Goal: Task Accomplishment & Management: Manage account settings

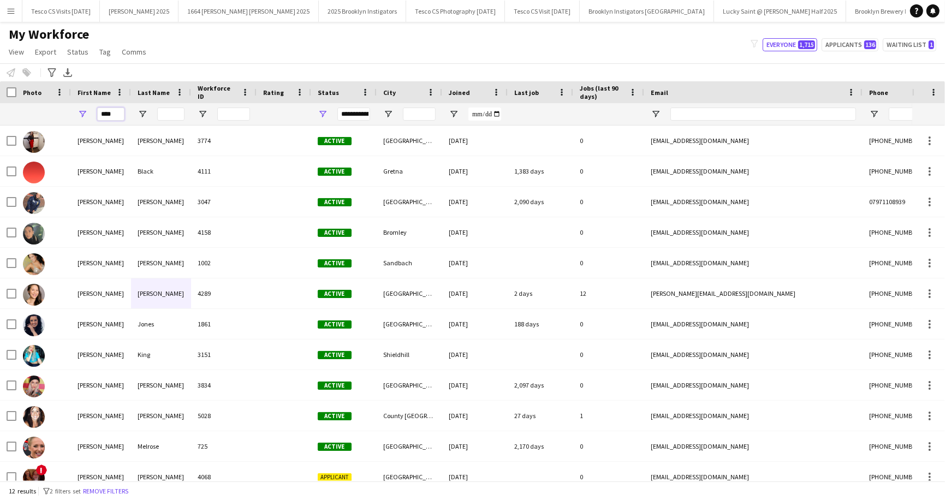
drag, startPoint x: 116, startPoint y: 112, endPoint x: 93, endPoint y: 111, distance: 23.0
click at [93, 111] on div "****" at bounding box center [101, 114] width 60 height 22
paste input "******"
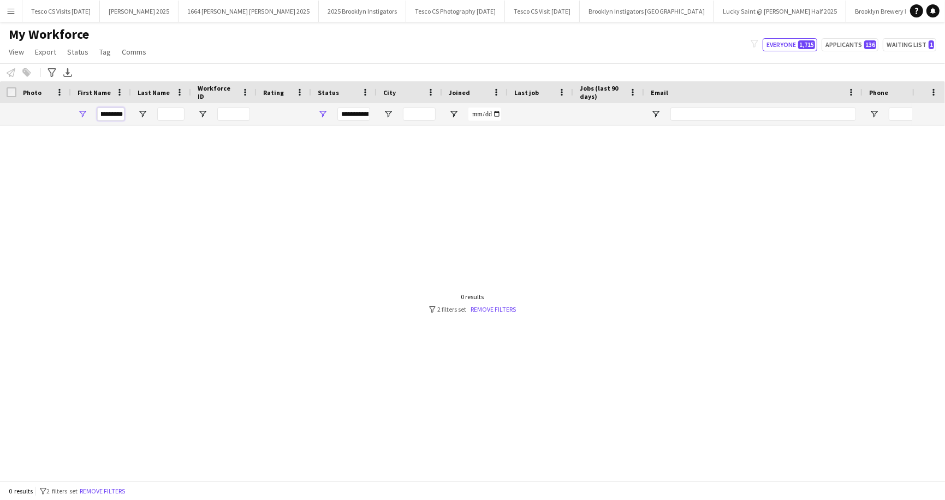
click at [100, 111] on input "**********" at bounding box center [110, 114] width 27 height 13
drag, startPoint x: 100, startPoint y: 111, endPoint x: 126, endPoint y: 115, distance: 25.9
click at [126, 115] on div "**********" at bounding box center [101, 114] width 60 height 22
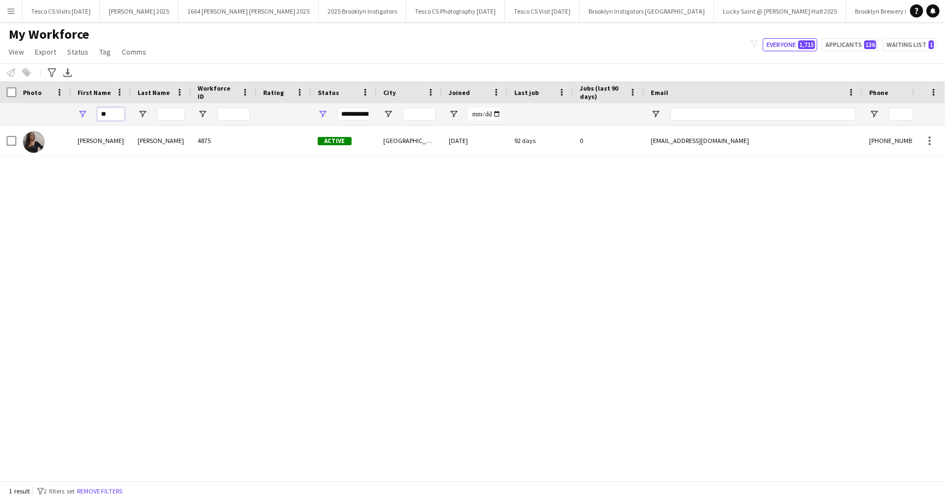
type input "*"
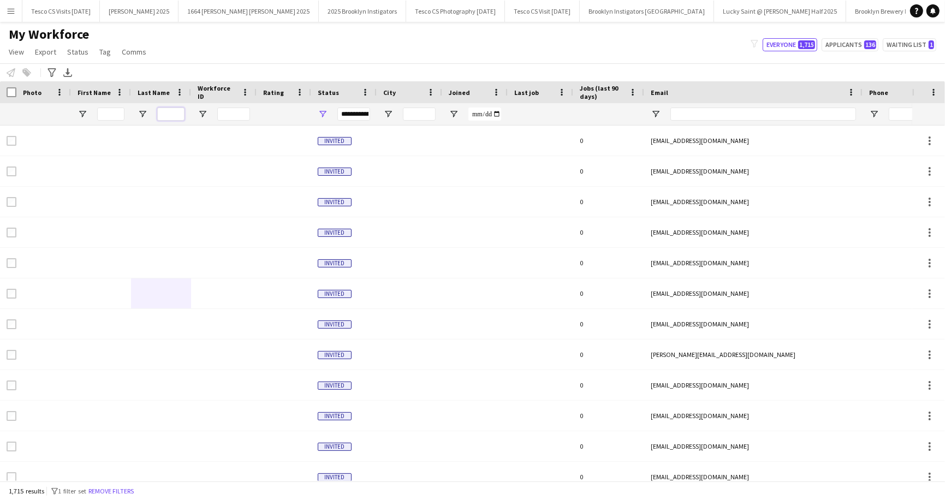
click at [168, 115] on input "Last Name Filter Input" at bounding box center [170, 114] width 27 height 13
paste input "**********"
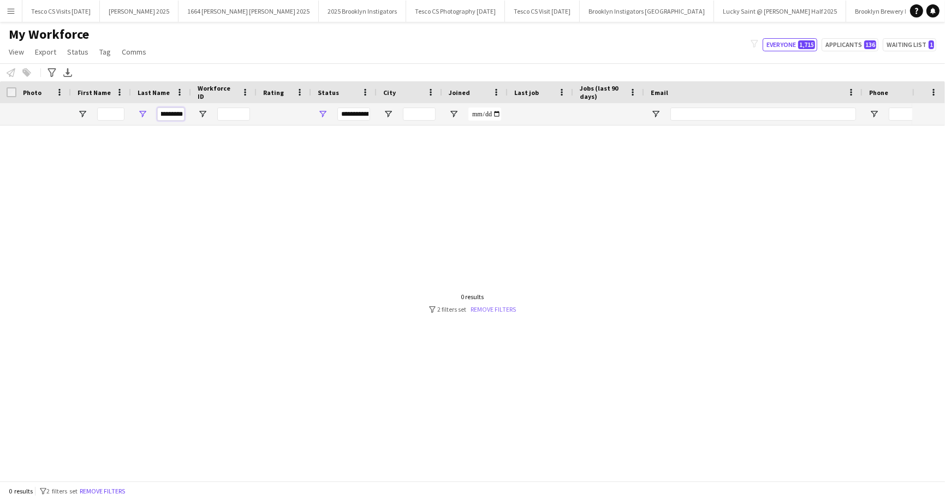
type input "**********"
click at [510, 307] on link "Remove filters" at bounding box center [493, 309] width 45 height 8
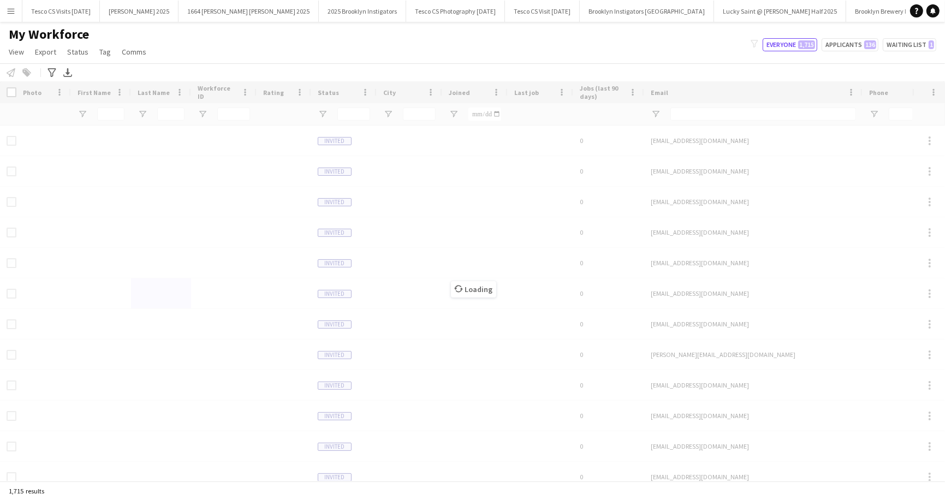
scroll to position [0, 0]
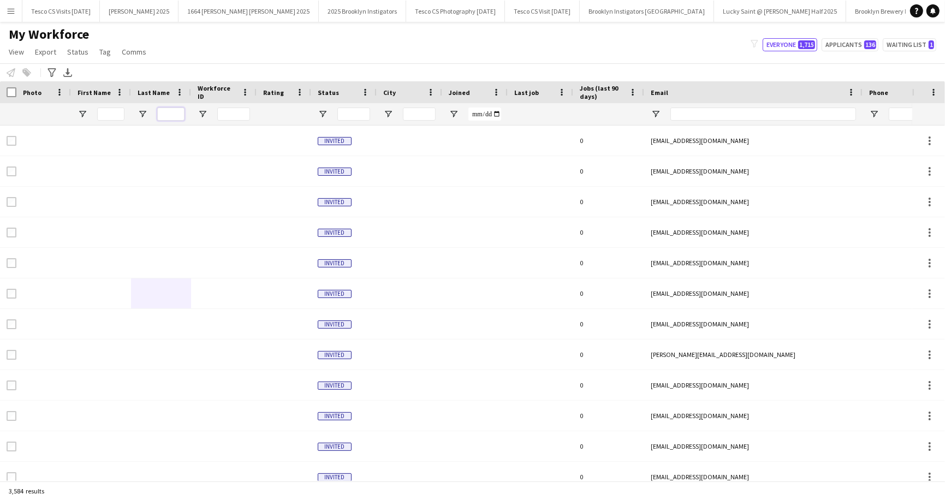
click at [175, 111] on input "Last Name Filter Input" at bounding box center [170, 114] width 27 height 13
paste input "**********"
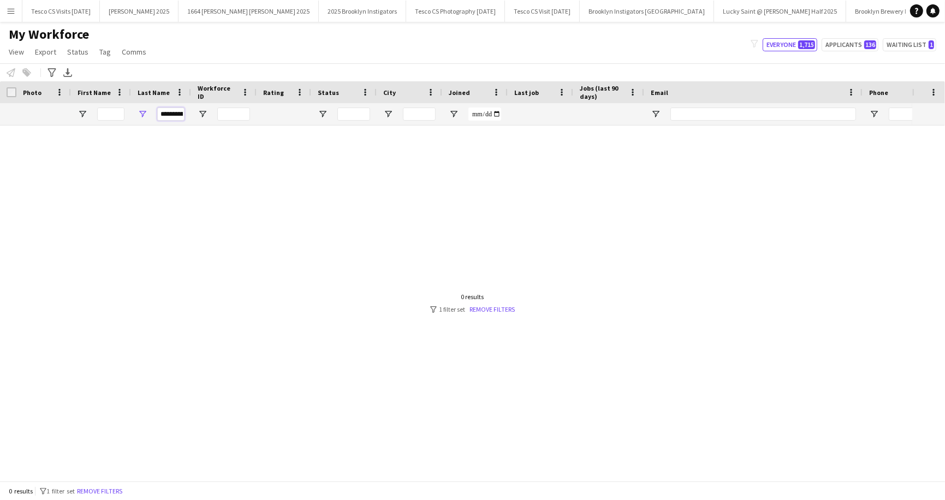
scroll to position [0, 7]
drag, startPoint x: 160, startPoint y: 111, endPoint x: 180, endPoint y: 111, distance: 19.7
click at [180, 111] on input "**********" at bounding box center [170, 114] width 27 height 13
type input "*"
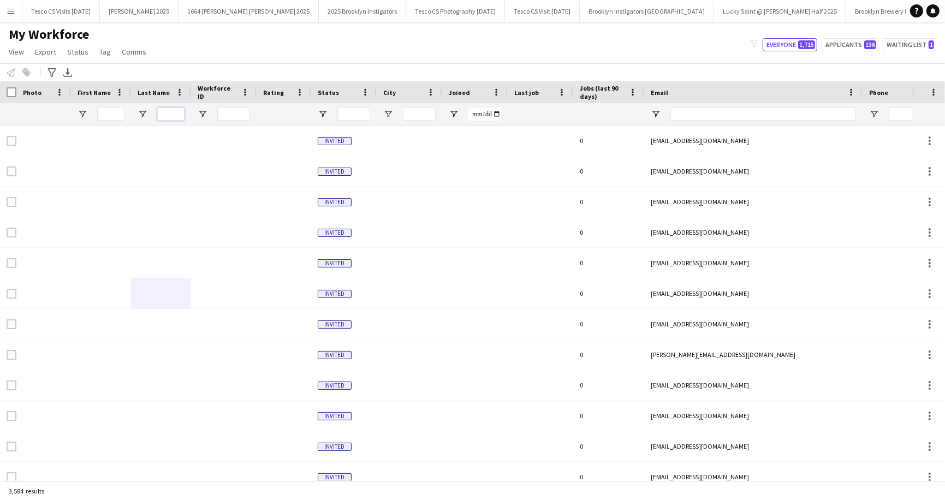
paste input "**********"
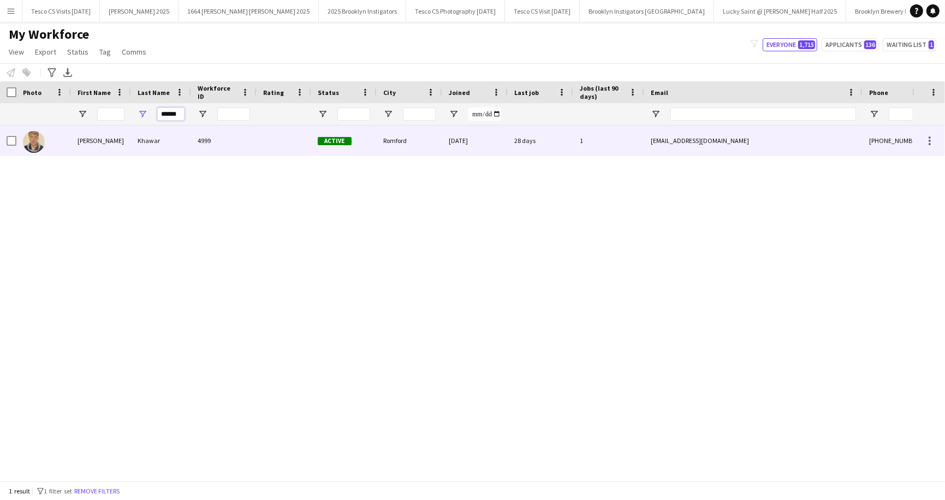
type input "******"
click at [164, 144] on div "Khawar" at bounding box center [161, 141] width 60 height 30
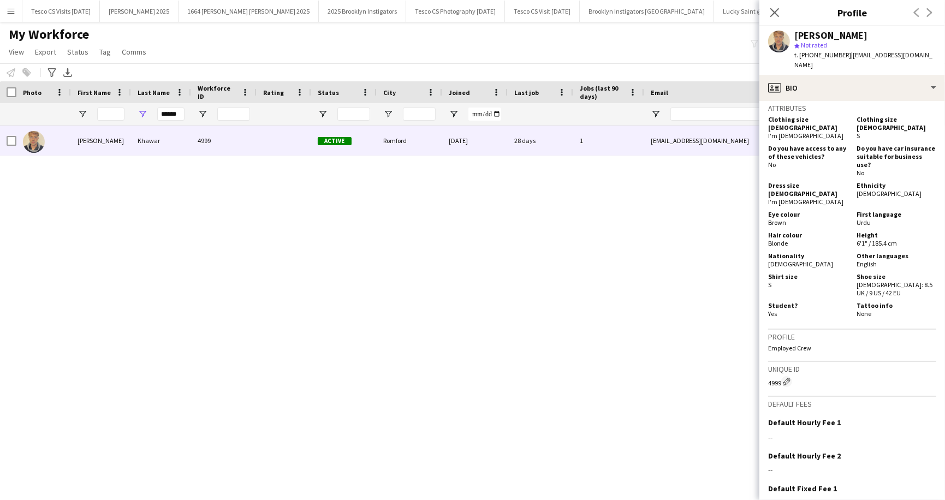
scroll to position [666, 0]
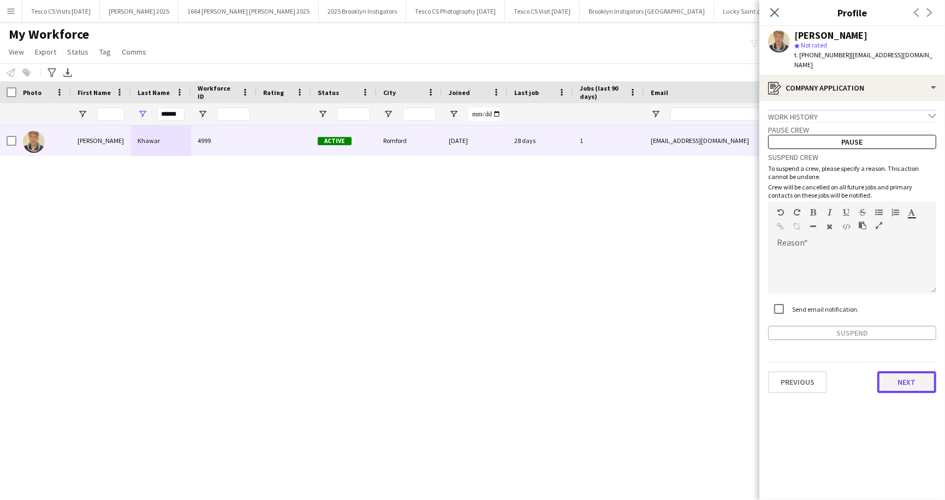
click at [901, 377] on button "Next" at bounding box center [906, 382] width 59 height 22
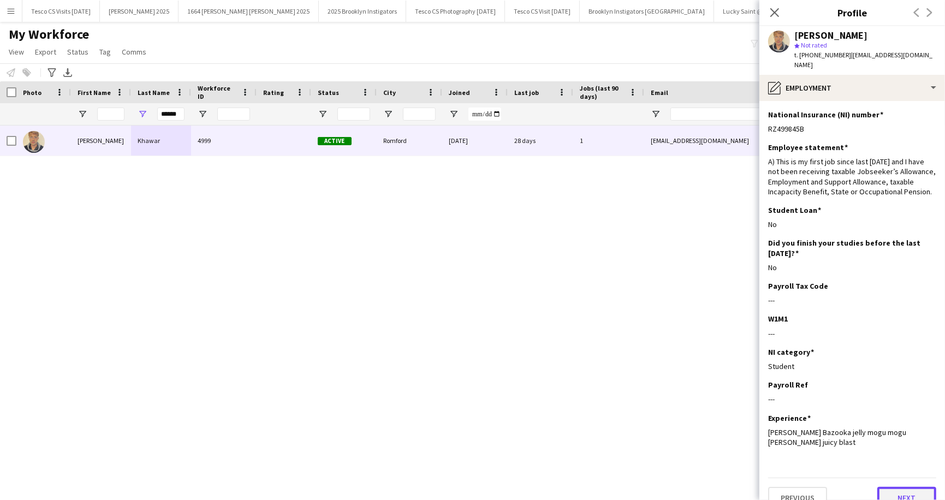
click at [910, 487] on button "Next" at bounding box center [906, 498] width 59 height 22
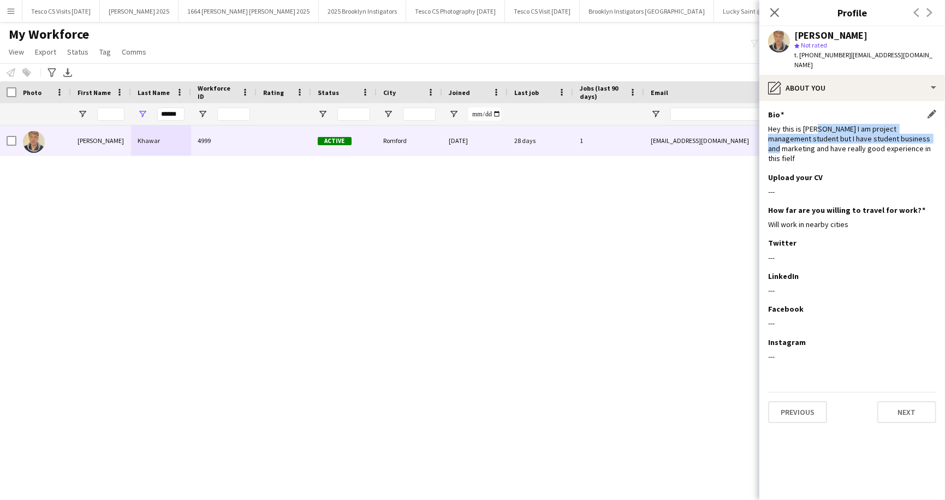
drag, startPoint x: 811, startPoint y: 118, endPoint x: 886, endPoint y: 130, distance: 75.7
click at [886, 130] on div "Hey this is Ali I am project management student but I have student business and…" at bounding box center [852, 144] width 168 height 40
copy div "I am project management student but I have student business and marketing"
click at [789, 401] on button "Previous" at bounding box center [797, 412] width 59 height 22
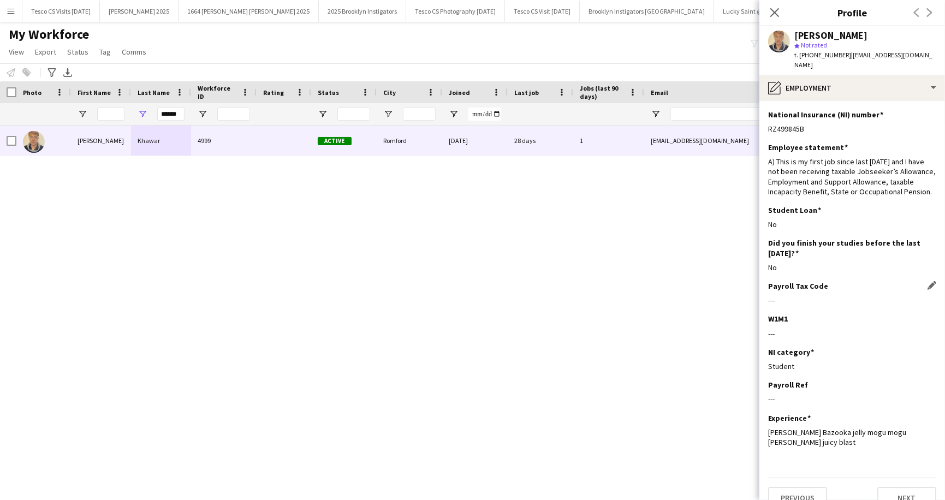
scroll to position [7, 0]
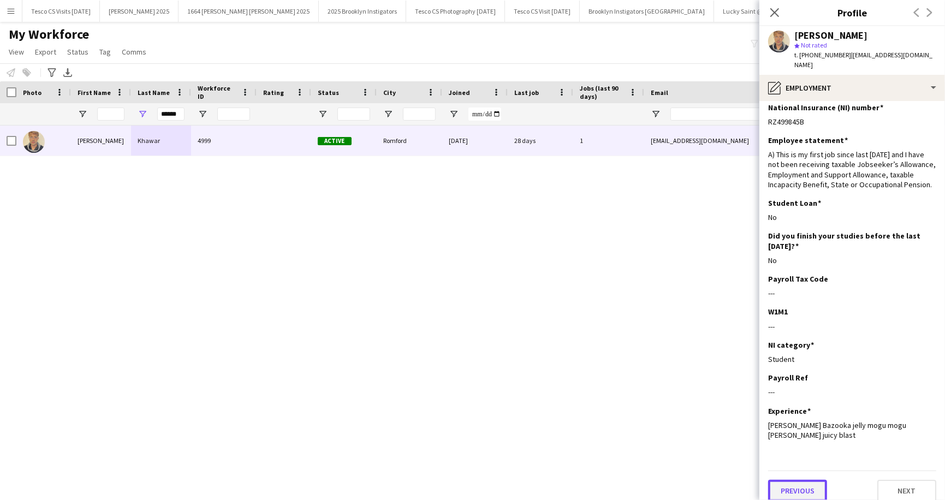
click at [783, 480] on button "Previous" at bounding box center [797, 491] width 59 height 22
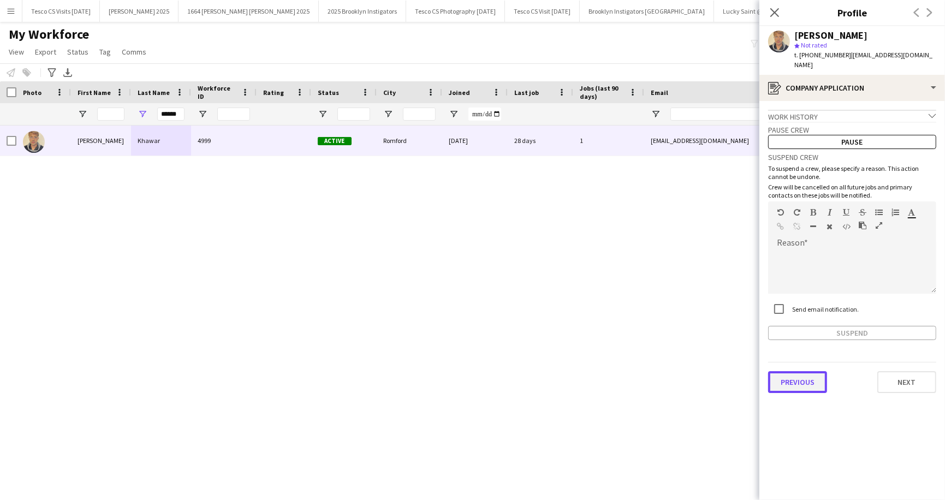
click at [788, 371] on button "Previous" at bounding box center [797, 382] width 59 height 22
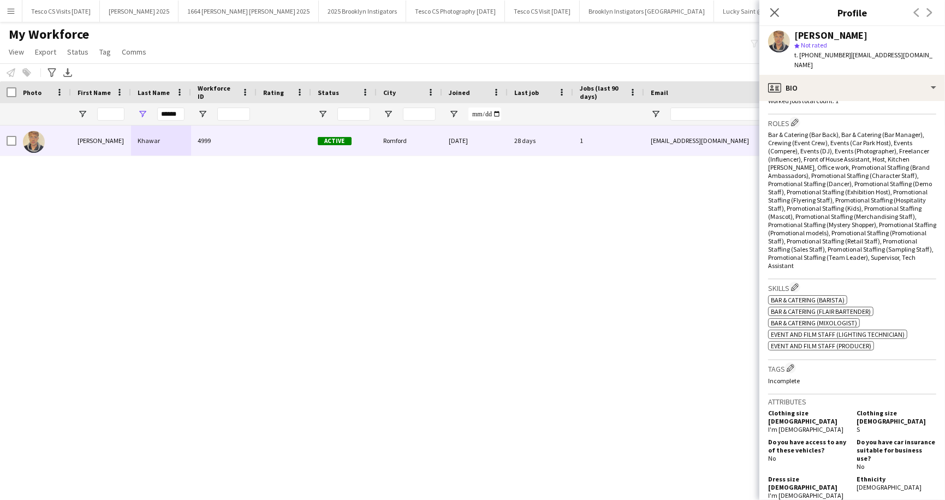
scroll to position [337, 0]
click at [177, 41] on div "My Workforce View Views Default view New view Update view Delete view Edit name…" at bounding box center [472, 44] width 945 height 37
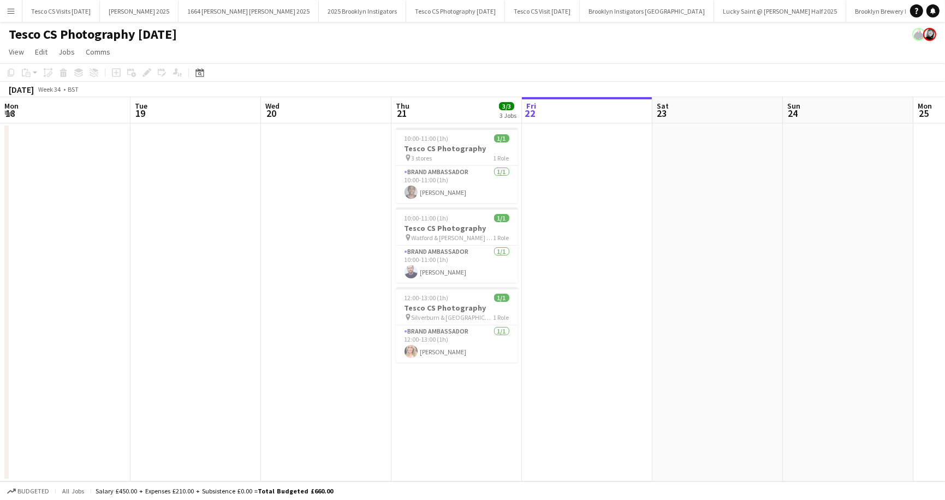
scroll to position [0, 261]
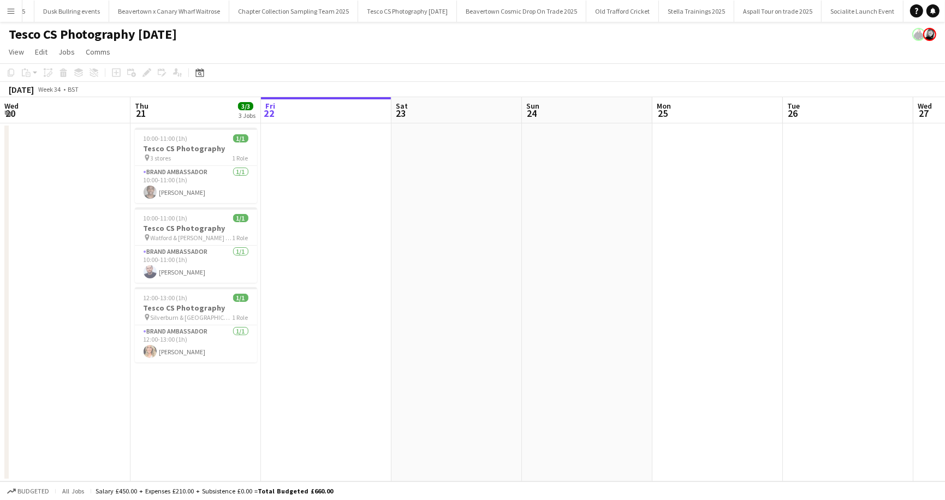
click at [11, 11] on app-icon "Menu" at bounding box center [11, 11] width 9 height 9
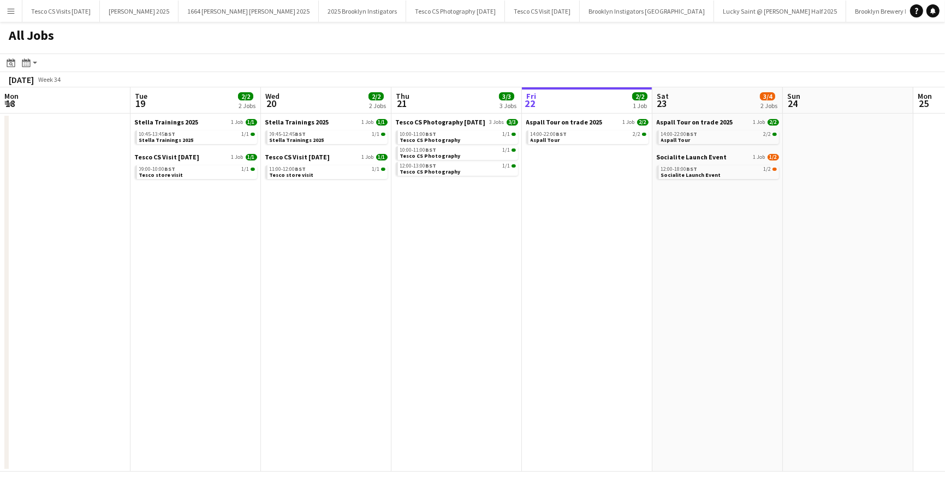
scroll to position [0, 388]
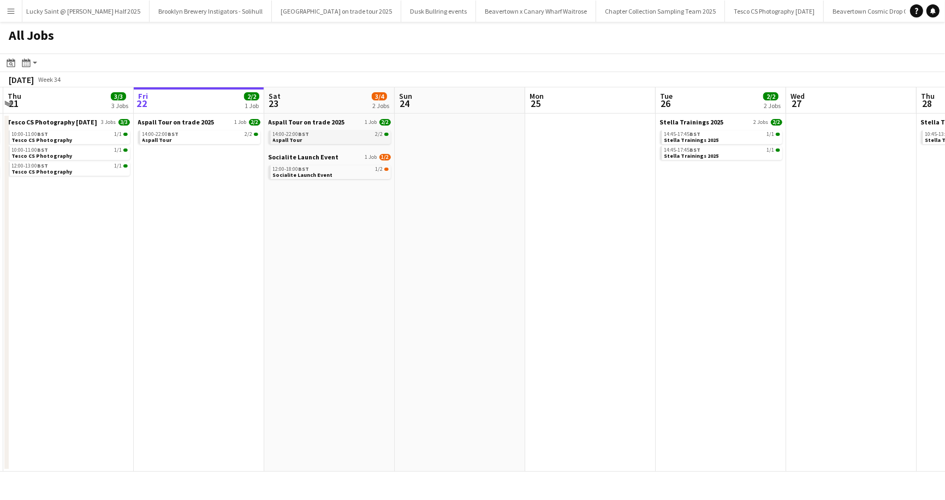
click at [298, 141] on span "Aspall Tour" at bounding box center [287, 139] width 29 height 7
click at [341, 136] on link "14:00-22:00 BST 2/2 Aspall Tour" at bounding box center [331, 136] width 116 height 13
click at [295, 158] on span "Socialite Launch Event" at bounding box center [304, 157] width 70 height 8
click at [311, 122] on span "Aspall Tour on trade 2025" at bounding box center [307, 122] width 76 height 8
click at [330, 169] on div "12:00-18:00 BST 1/2" at bounding box center [331, 168] width 116 height 5
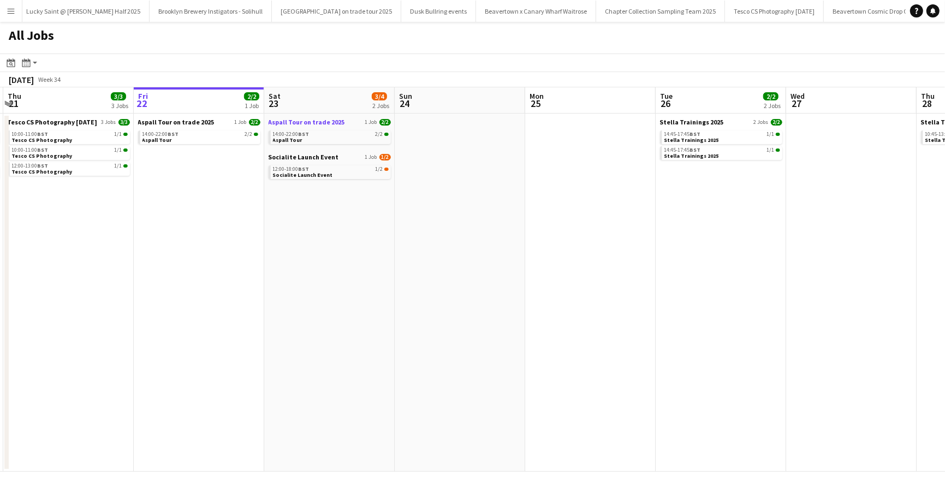
click at [316, 119] on span "Aspall Tour on trade 2025" at bounding box center [307, 122] width 76 height 8
click at [301, 159] on span "Socialite Launch Event" at bounding box center [304, 157] width 70 height 8
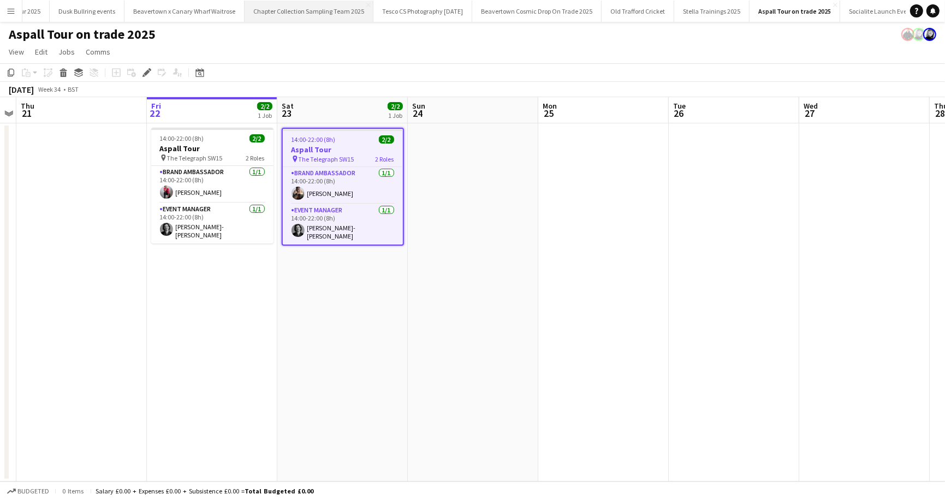
scroll to position [0, 1063]
click at [825, 9] on button "Socialite Launch Event Close" at bounding box center [866, 11] width 82 height 21
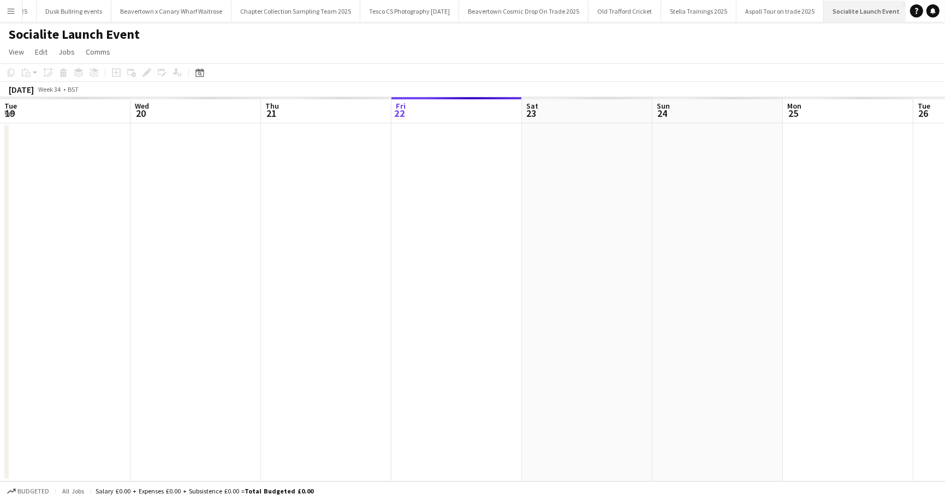
scroll to position [0, 261]
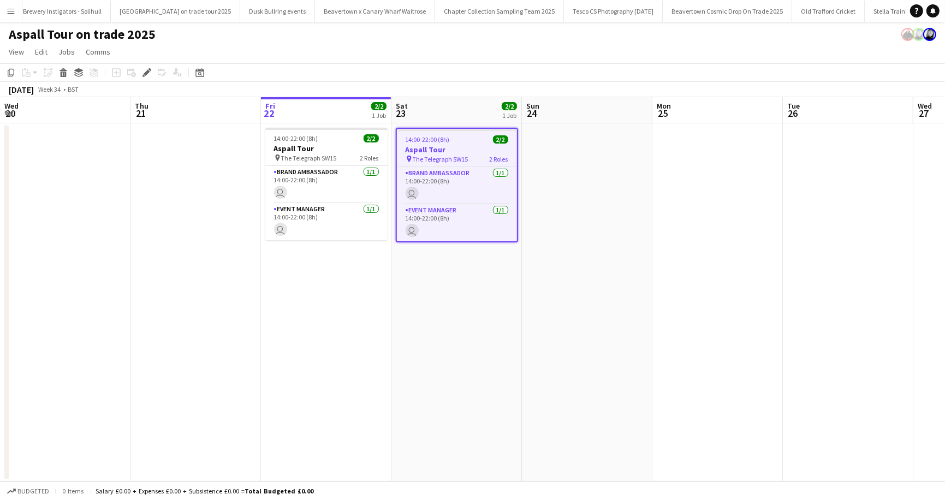
scroll to position [0, 375]
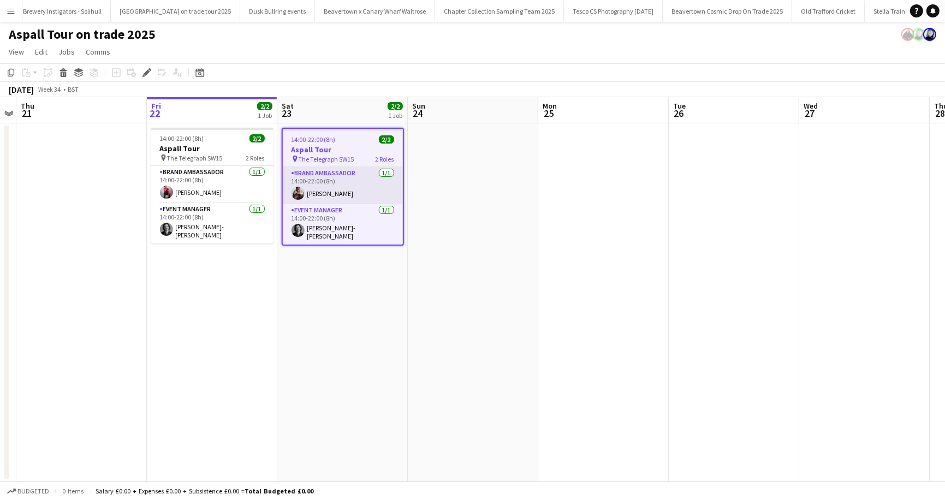
click at [344, 197] on app-card-role "Brand Ambassador 1/1 14:00-22:00 (8h) Ayodele Adeniji" at bounding box center [343, 185] width 120 height 37
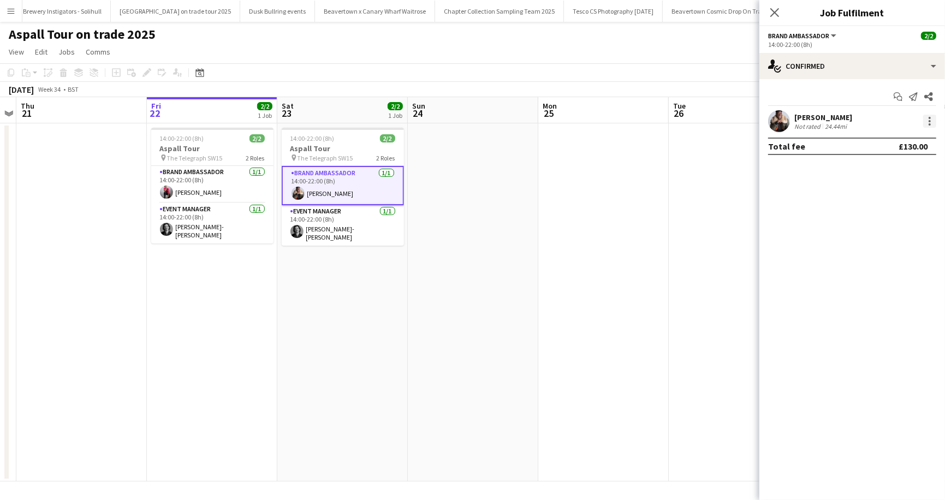
click at [932, 124] on div at bounding box center [929, 121] width 13 height 13
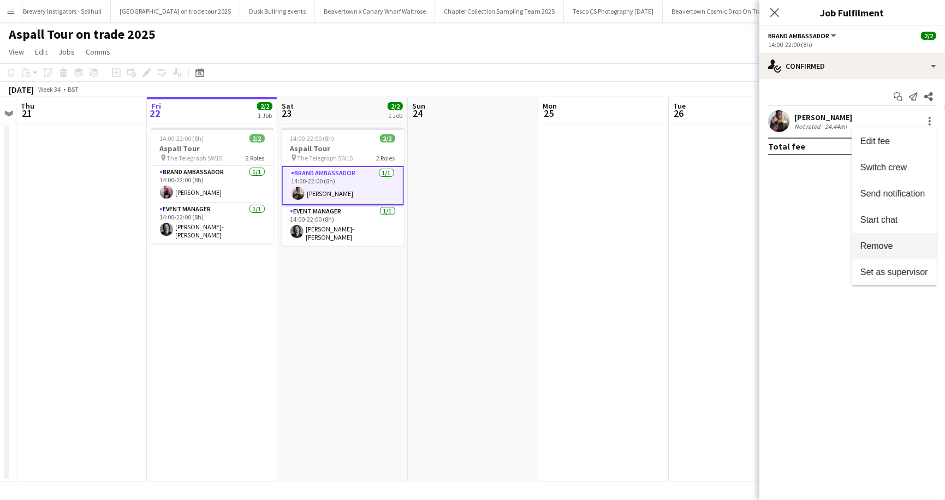
click at [895, 247] on span "Remove" at bounding box center [894, 246] width 68 height 10
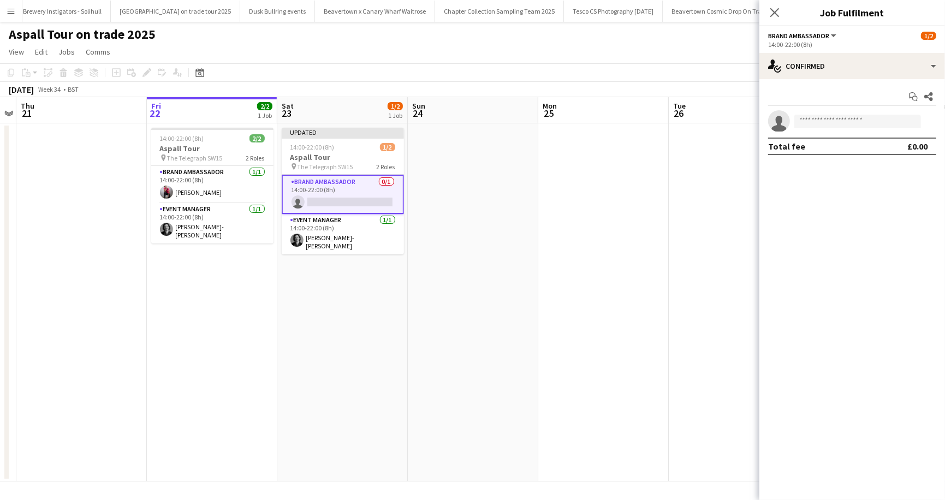
click at [539, 58] on app-page-menu "View Day view expanded Day view collapsed Month view Date picker Jump to today …" at bounding box center [472, 53] width 945 height 21
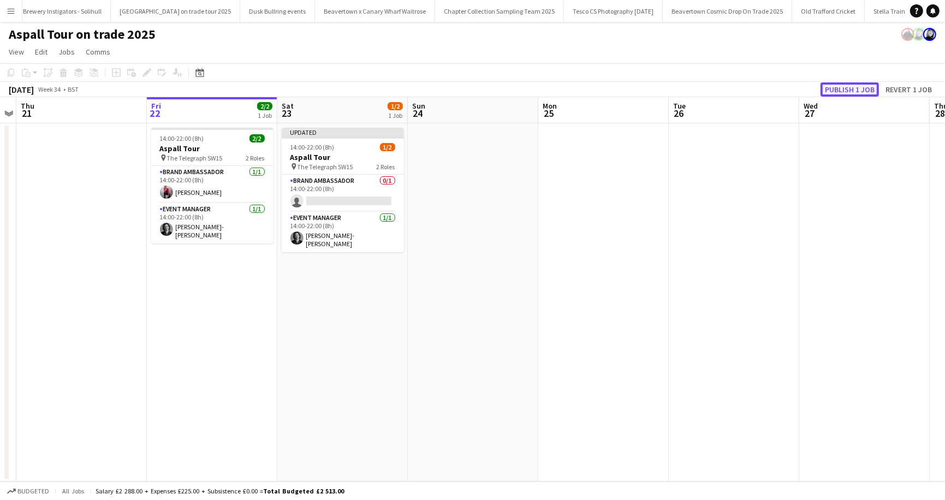
click at [848, 96] on button "Publish 1 job" at bounding box center [849, 89] width 58 height 14
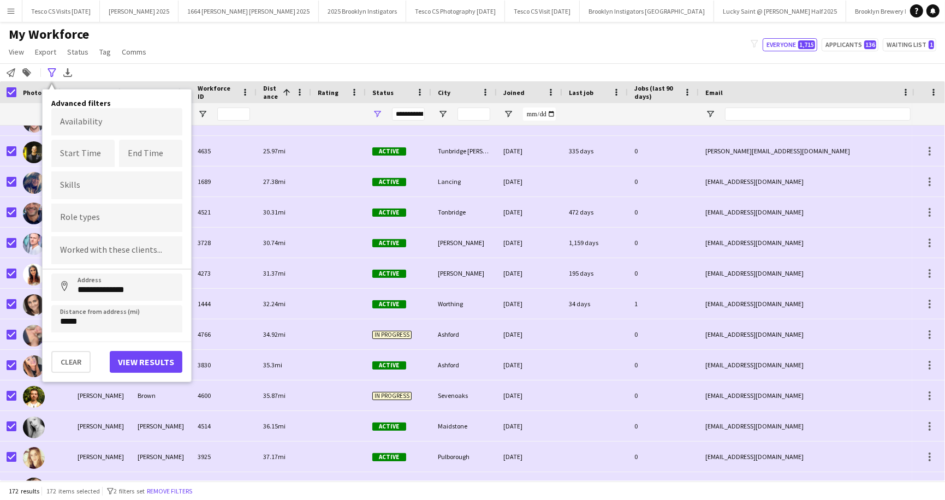
scroll to position [937, 0]
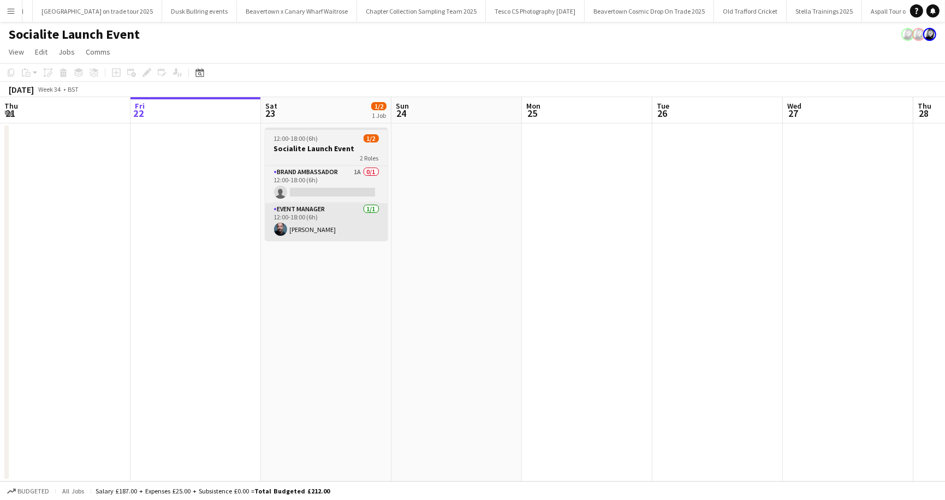
scroll to position [0, 937]
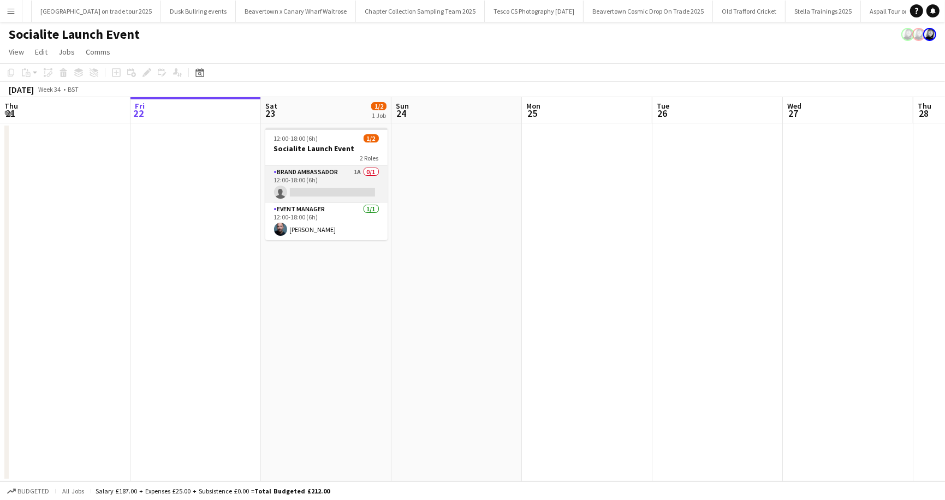
click at [298, 193] on app-card-role "Brand Ambassador 1A 0/1 12:00-18:00 (6h) single-neutral-actions" at bounding box center [326, 184] width 122 height 37
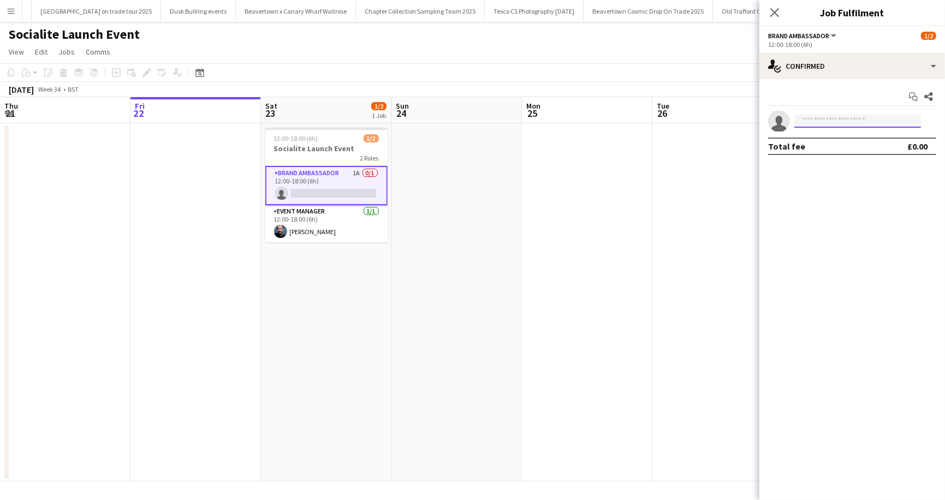
click at [807, 121] on input at bounding box center [857, 121] width 127 height 13
type input "***"
click at [817, 138] on span "[PERSON_NAME]" at bounding box center [834, 136] width 63 height 9
click at [316, 283] on app-date-cell "12:00-18:00 (6h) 2/2 Socialite Launch Event 2 Roles Brand Ambassador [DATE] 12:…" at bounding box center [326, 302] width 130 height 358
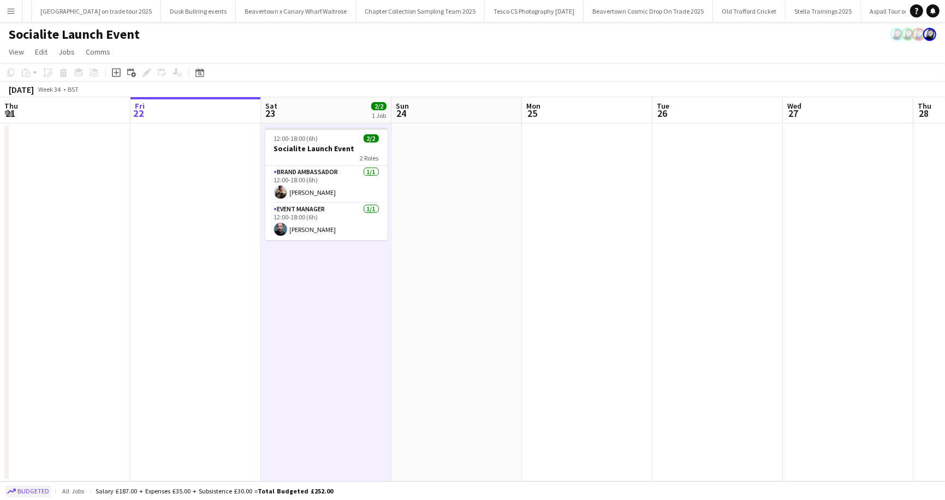
click at [31, 493] on span "Budgeted" at bounding box center [33, 491] width 32 height 8
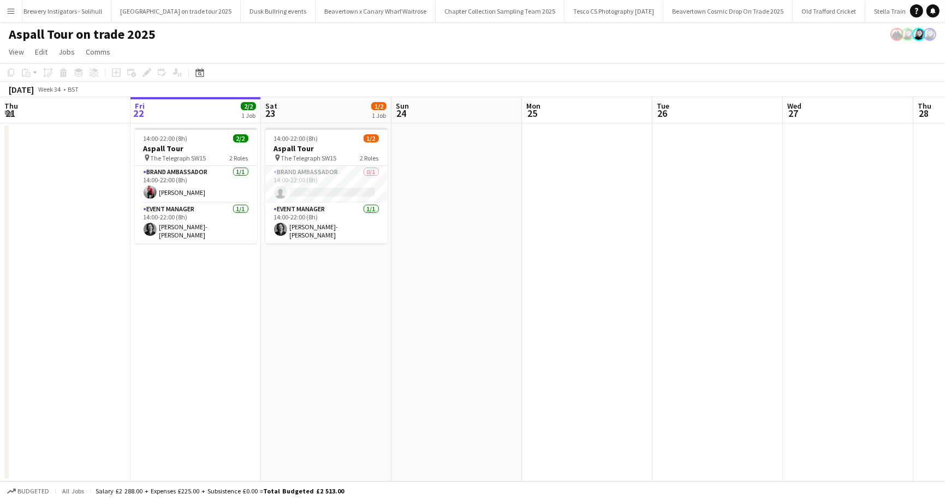
scroll to position [0, 858]
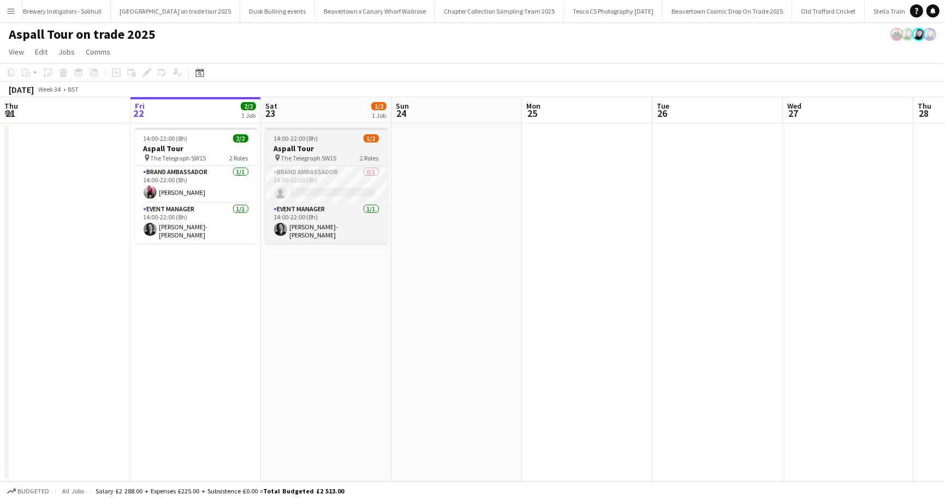
click at [303, 140] on span "14:00-22:00 (8h)" at bounding box center [296, 138] width 44 height 8
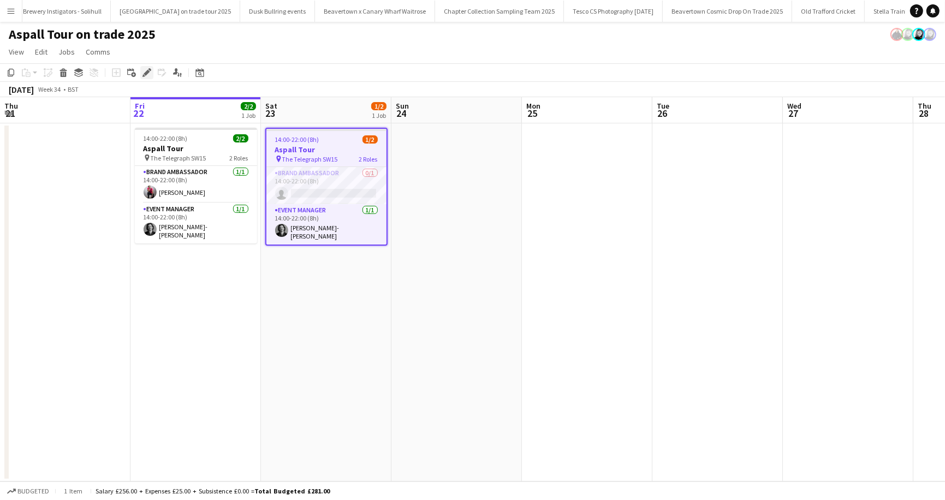
click at [147, 73] on icon at bounding box center [147, 73] width 6 height 6
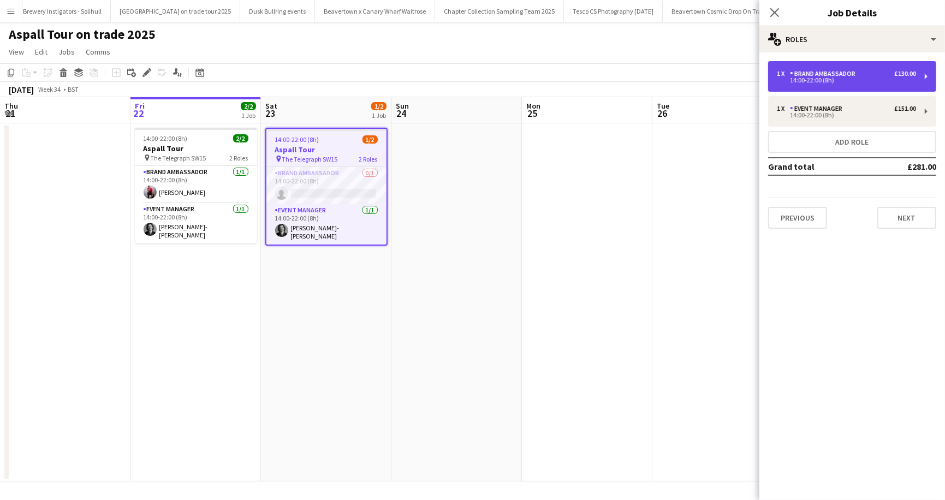
click at [840, 75] on div "Brand Ambassador" at bounding box center [825, 74] width 70 height 8
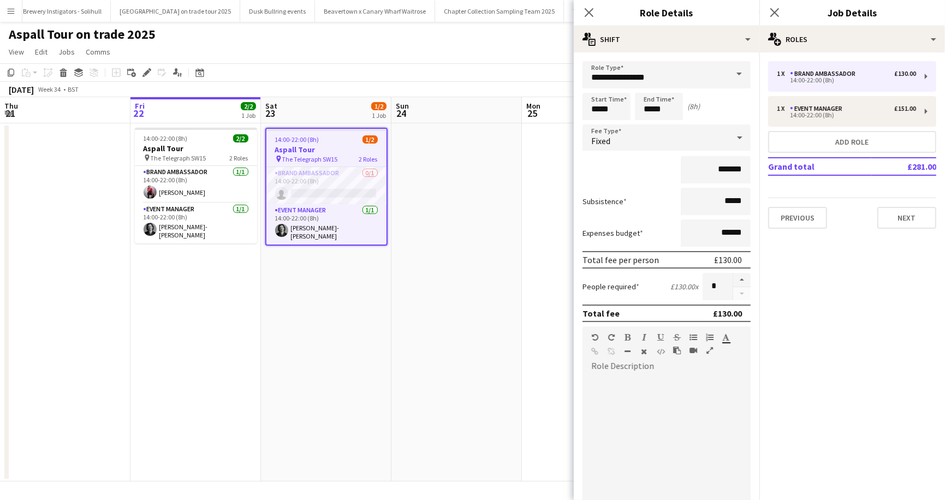
click at [376, 46] on app-page-menu "View Day view expanded Day view collapsed Month view Date picker Jump to [DATE]…" at bounding box center [472, 53] width 945 height 21
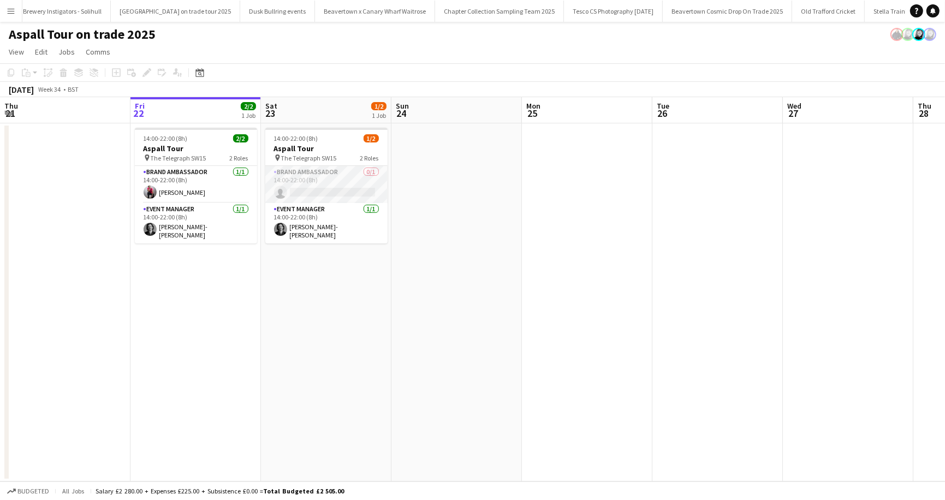
click at [374, 173] on app-card-role "Brand Ambassador 0/1 14:00-22:00 (8h) single-neutral-actions" at bounding box center [326, 184] width 122 height 37
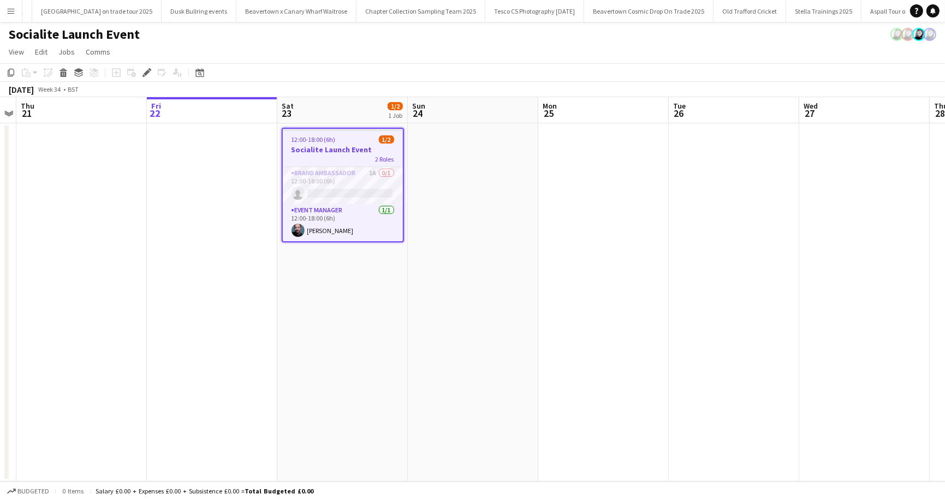
scroll to position [0, 937]
click at [315, 136] on span "12:00-18:00 (6h)" at bounding box center [313, 139] width 44 height 8
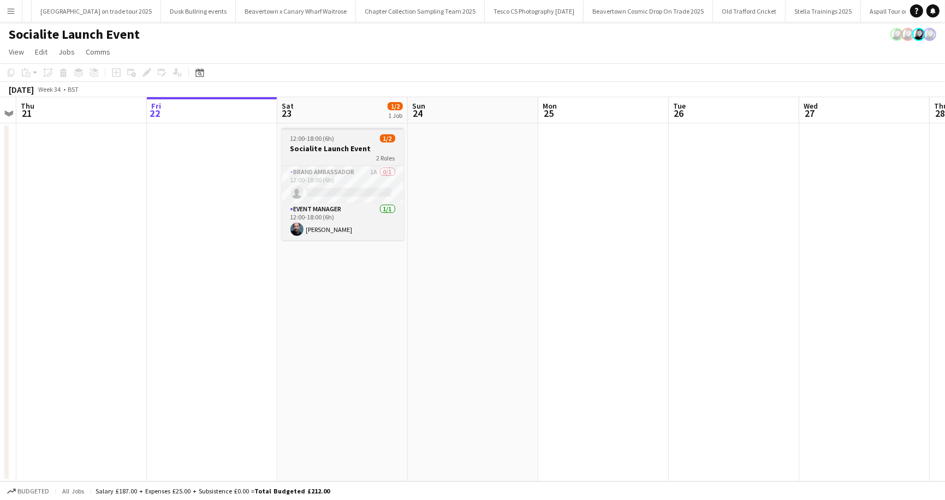
click at [320, 133] on app-job-card "12:00-18:00 (6h) 1/2 Socialite Launch Event 2 Roles Brand Ambassador 1A 0/1 12:…" at bounding box center [343, 184] width 122 height 112
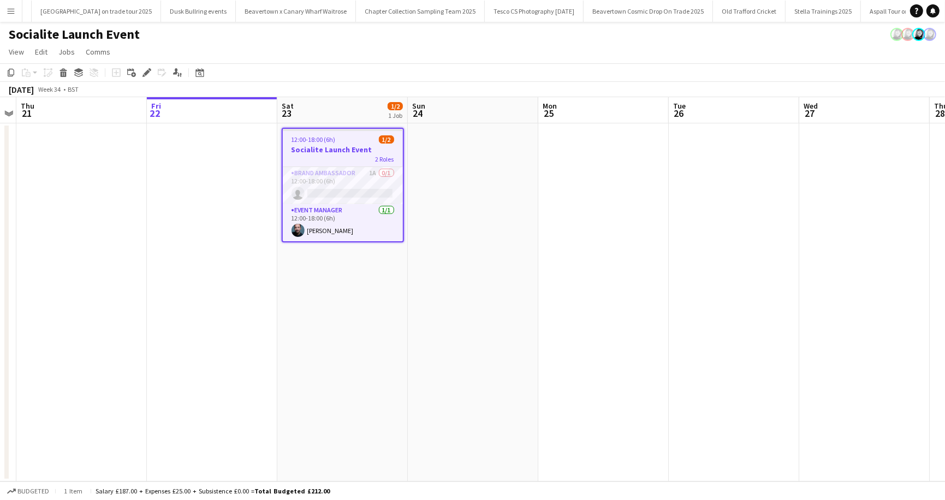
click at [147, 70] on icon at bounding box center [147, 73] width 6 height 6
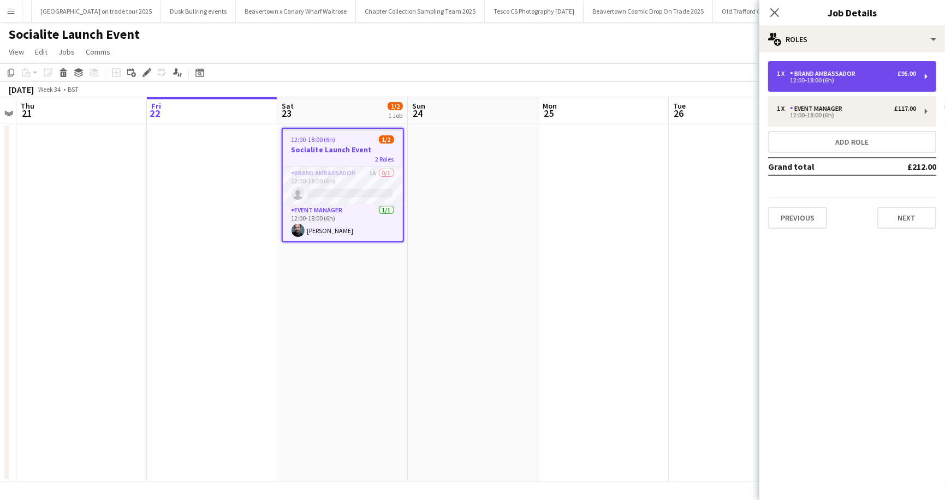
click at [826, 74] on div "Brand Ambassador" at bounding box center [825, 74] width 70 height 8
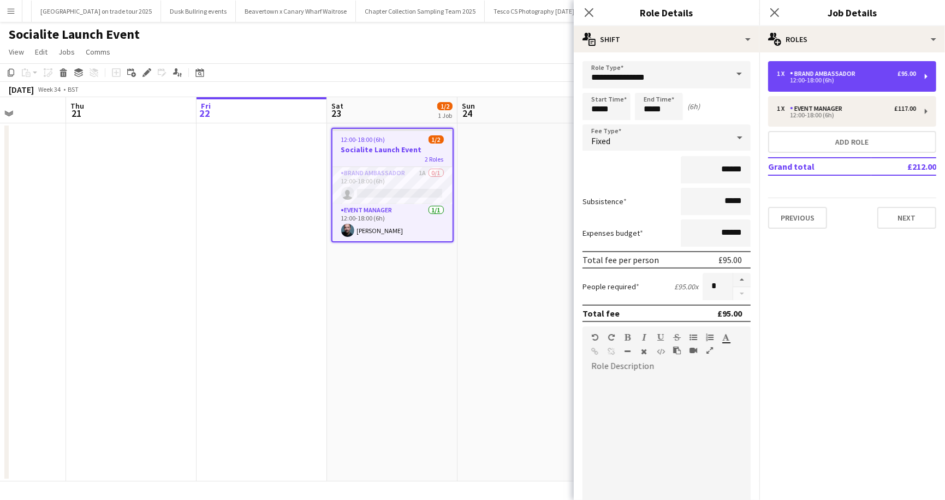
scroll to position [0, 315]
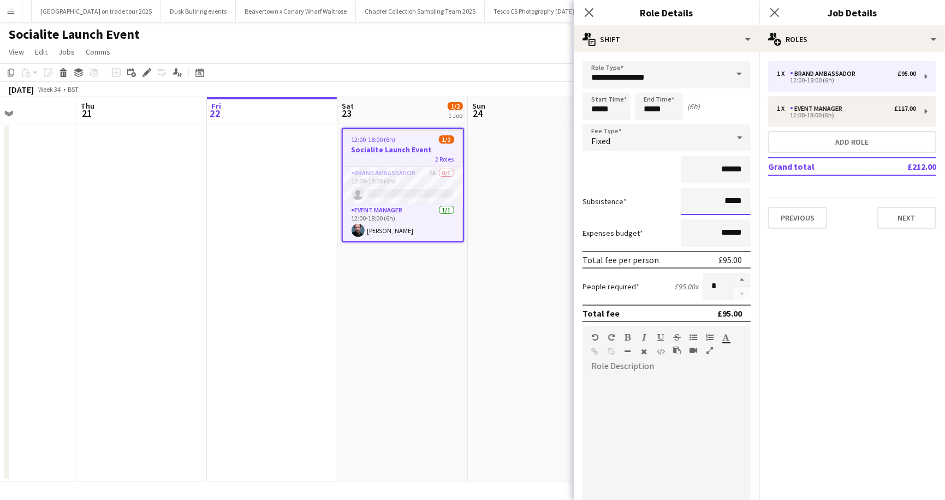
click at [726, 203] on input "*****" at bounding box center [716, 201] width 70 height 27
drag, startPoint x: 726, startPoint y: 203, endPoint x: 731, endPoint y: 203, distance: 5.5
click at [731, 203] on input "*****" at bounding box center [716, 201] width 70 height 27
type input "******"
click at [727, 229] on input "******" at bounding box center [716, 232] width 70 height 27
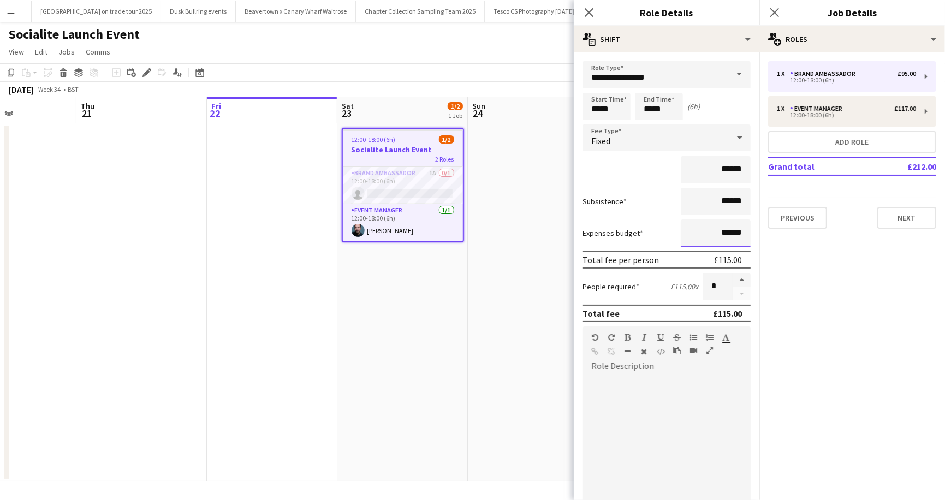
drag, startPoint x: 723, startPoint y: 230, endPoint x: 733, endPoint y: 231, distance: 9.8
click at [733, 231] on input "******" at bounding box center [716, 232] width 70 height 27
type input "**"
type input "******"
click at [730, 202] on input "******" at bounding box center [716, 201] width 70 height 27
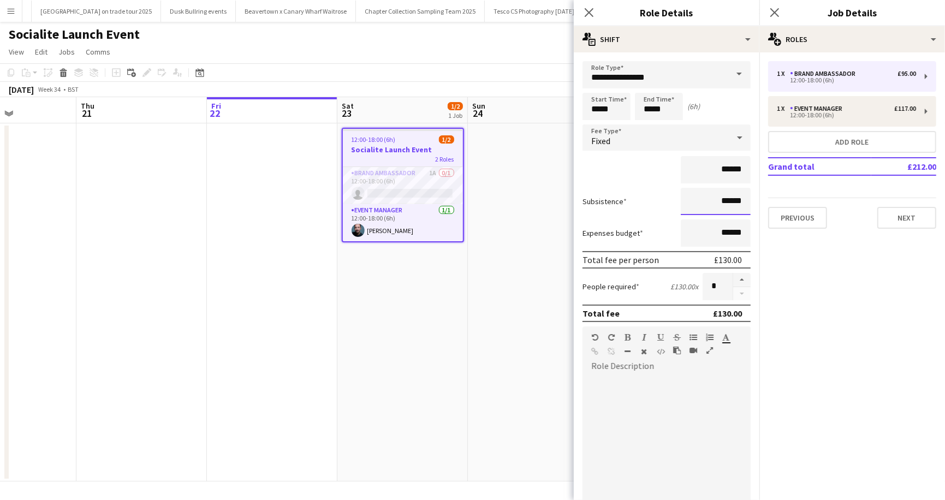
scroll to position [183, 0]
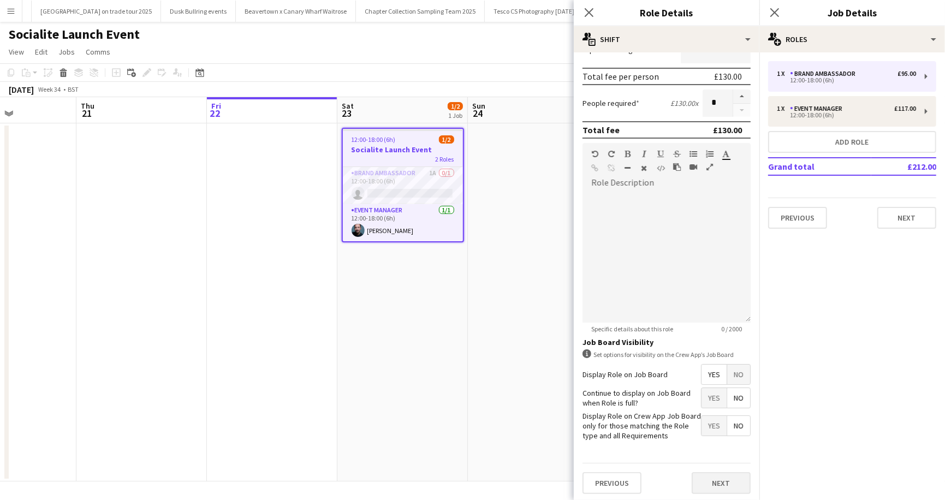
type input "******"
click at [716, 477] on button "Next" at bounding box center [721, 483] width 59 height 22
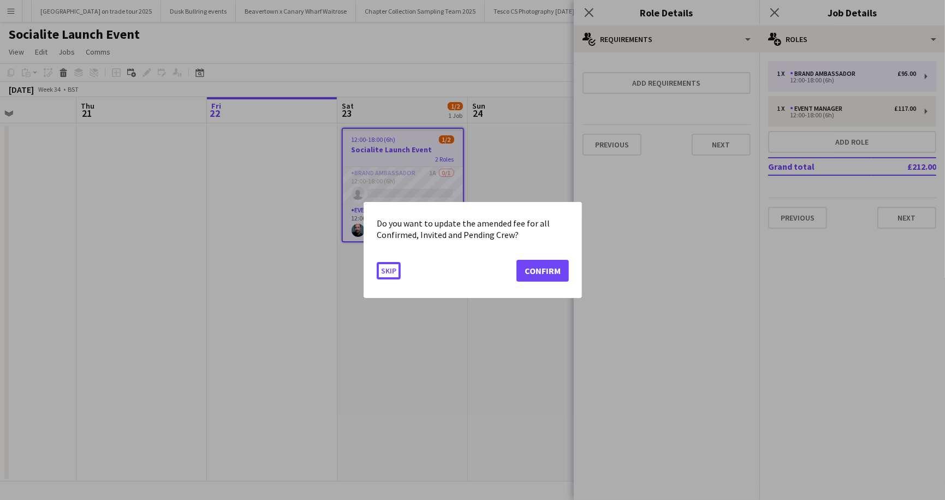
scroll to position [0, 0]
click at [549, 266] on button "Confirm" at bounding box center [542, 271] width 52 height 22
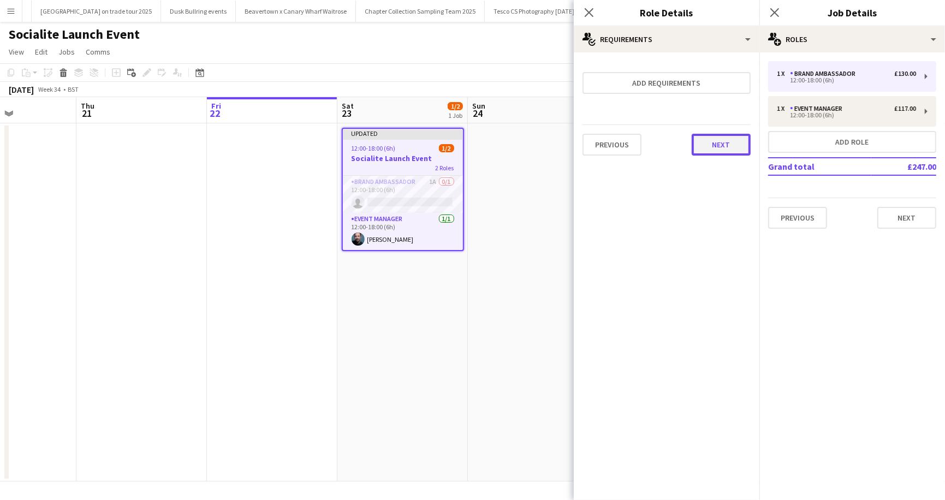
click at [727, 147] on button "Next" at bounding box center [721, 145] width 59 height 22
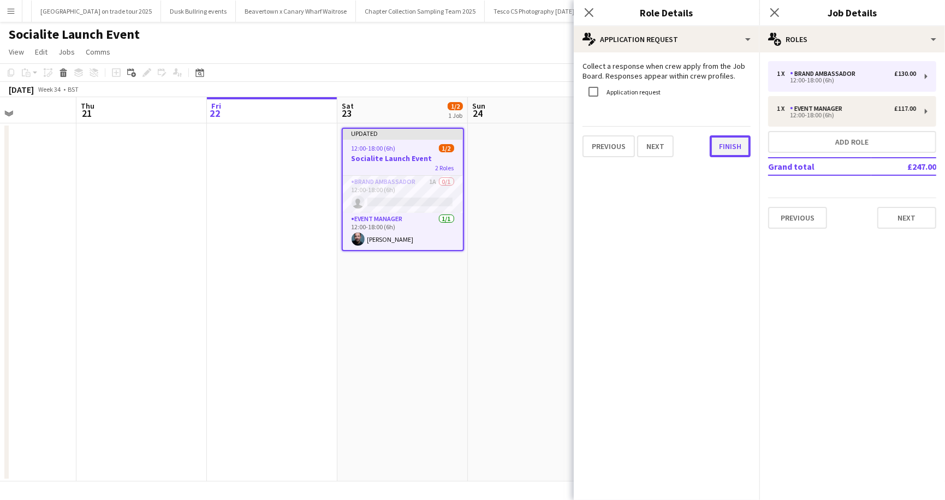
click at [730, 146] on button "Finish" at bounding box center [730, 146] width 41 height 22
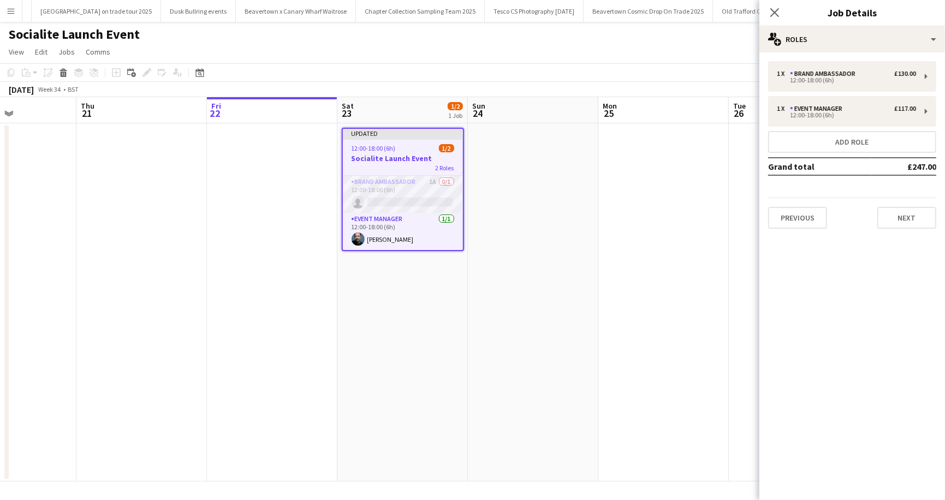
click at [426, 201] on app-card-role "Brand Ambassador 1A 0/1 12:00-18:00 (6h) single-neutral-actions" at bounding box center [403, 194] width 120 height 37
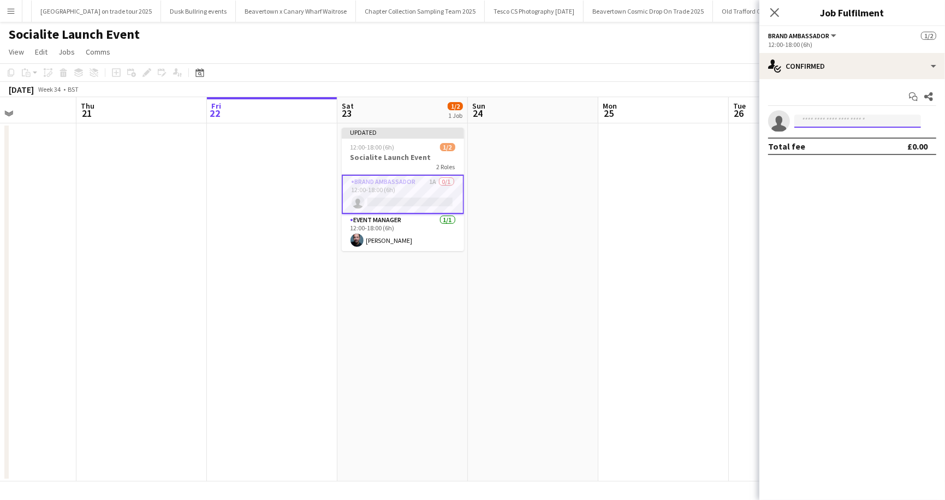
click at [808, 119] on input at bounding box center [857, 121] width 127 height 13
type input "*****"
click at [826, 141] on span "delski11@yahoo.co.uk" at bounding box center [857, 145] width 109 height 9
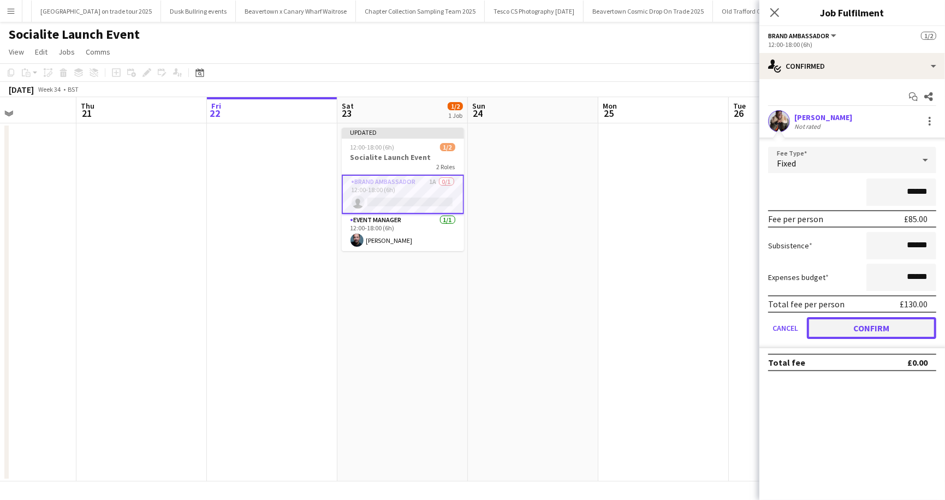
click at [872, 328] on button "Confirm" at bounding box center [871, 328] width 129 height 22
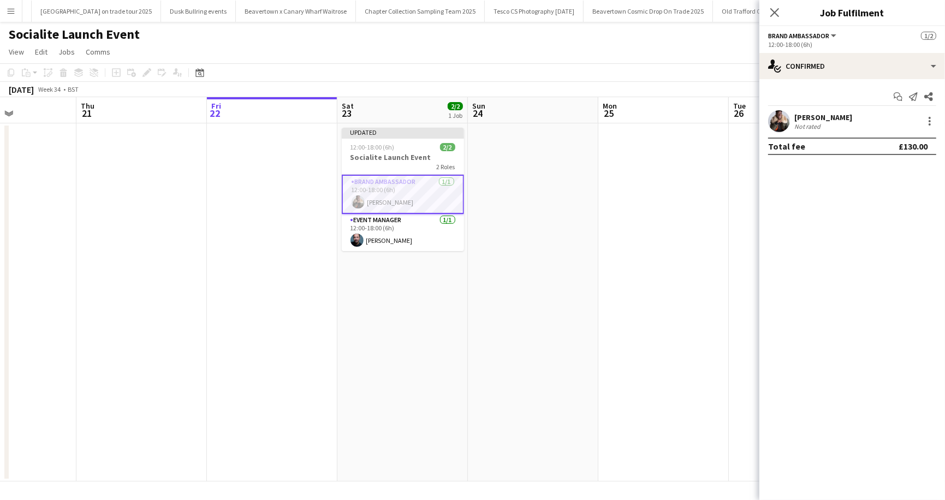
click at [625, 48] on app-page-menu "View Day view expanded Day view collapsed Month view Date picker Jump to today …" at bounding box center [472, 53] width 945 height 21
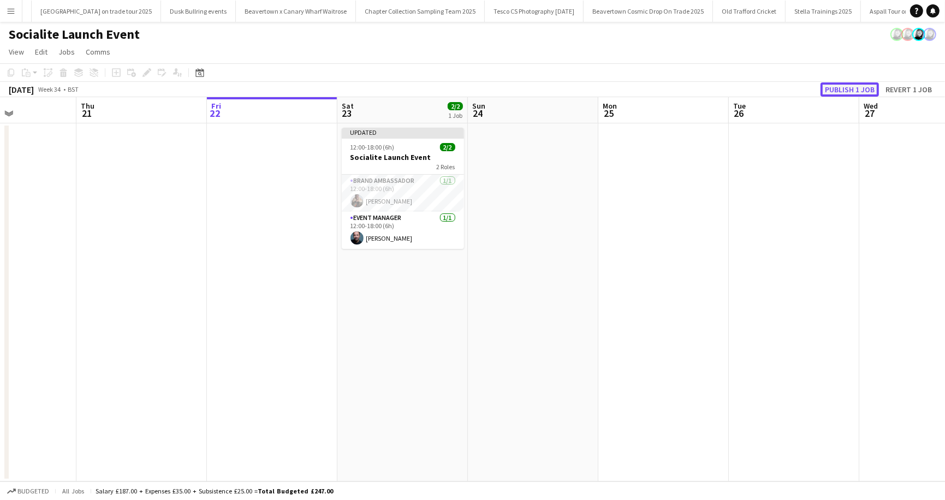
click at [836, 92] on button "Publish 1 job" at bounding box center [849, 89] width 58 height 14
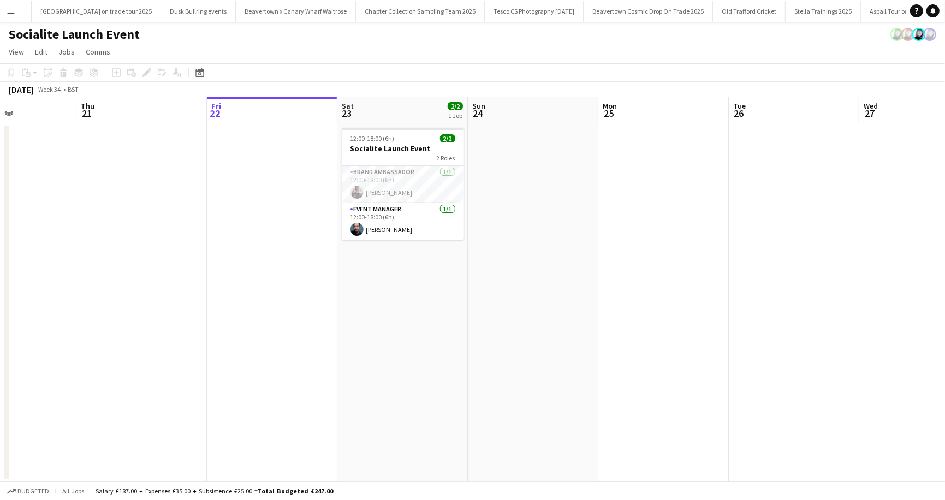
click at [436, 53] on app-page-menu "View Day view expanded Day view collapsed Month view Date picker Jump to today …" at bounding box center [472, 53] width 945 height 21
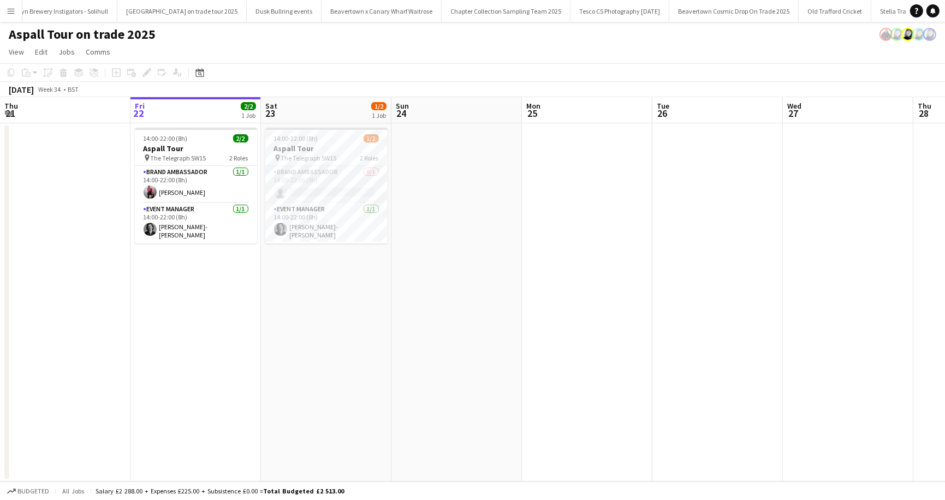
scroll to position [0, 858]
click at [309, 138] on span "14:00-22:00 (8h)" at bounding box center [296, 138] width 44 height 8
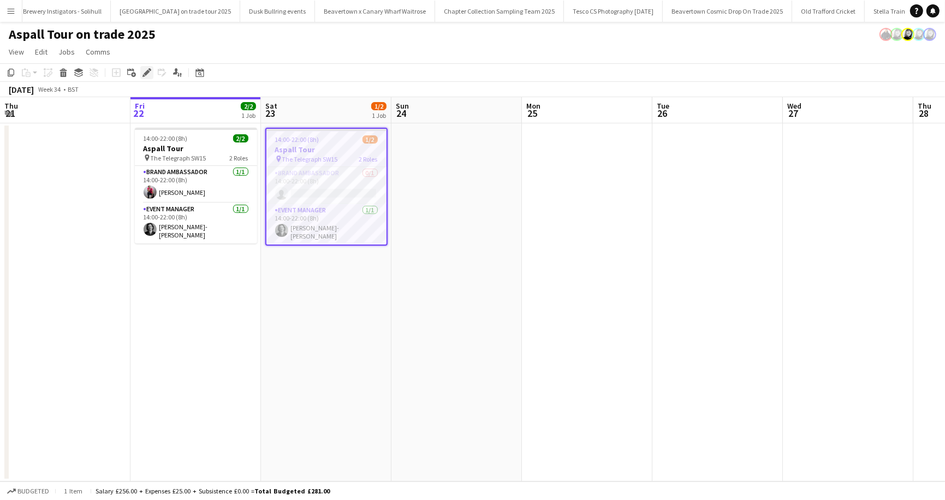
click at [146, 70] on icon at bounding box center [147, 73] width 6 height 6
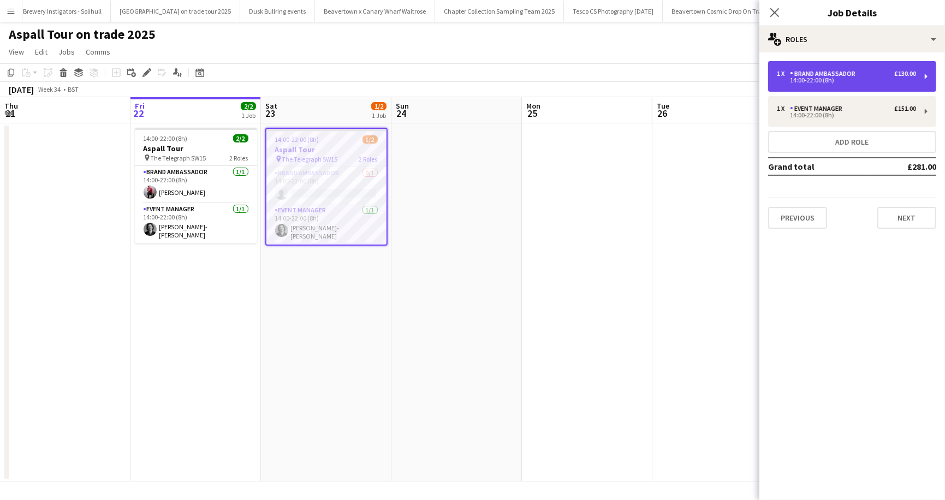
click at [791, 70] on div "Brand Ambassador" at bounding box center [825, 74] width 70 height 8
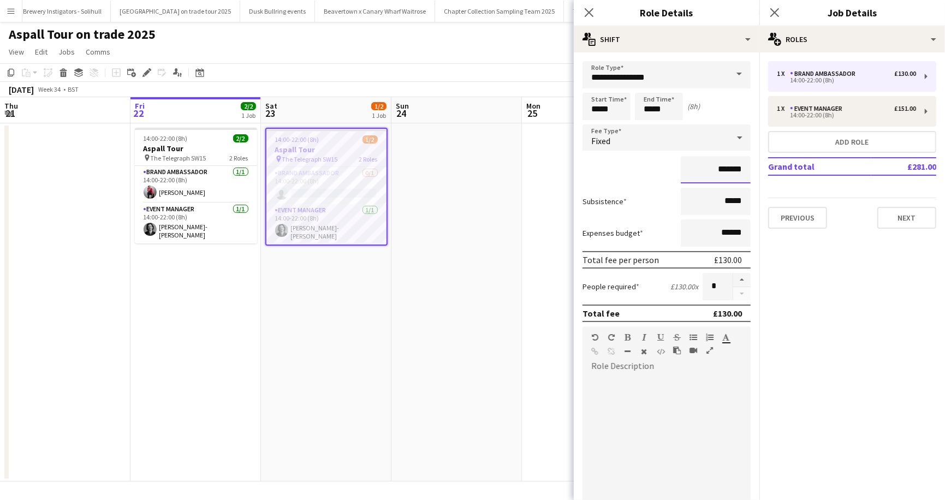
click at [727, 169] on input "*******" at bounding box center [716, 169] width 70 height 27
click at [723, 169] on input "*******" at bounding box center [716, 169] width 70 height 27
click at [729, 166] on input "*********" at bounding box center [716, 169] width 70 height 27
type input "*******"
click at [630, 169] on div "*******" at bounding box center [666, 169] width 168 height 27
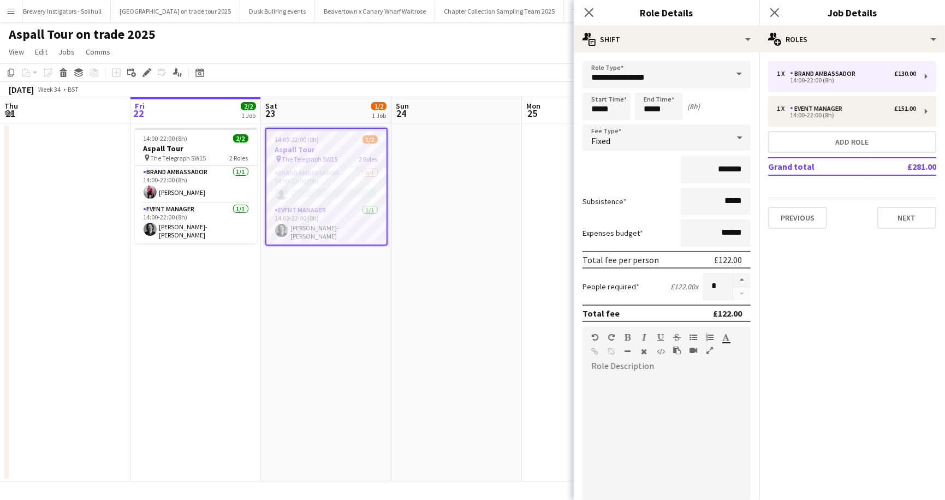
click at [531, 43] on app-page-menu "View Day view expanded Day view collapsed Month view Date picker Jump to [DATE]…" at bounding box center [472, 53] width 945 height 21
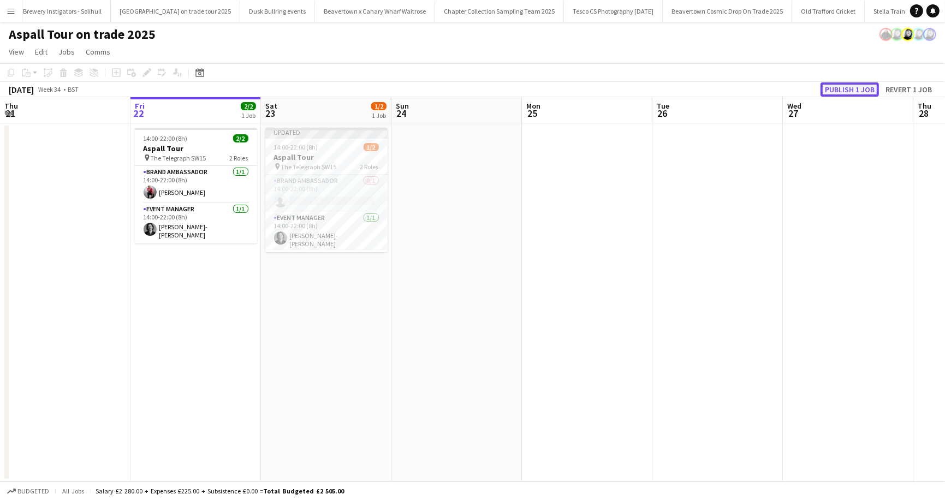
click at [853, 92] on button "Publish 1 job" at bounding box center [849, 89] width 58 height 14
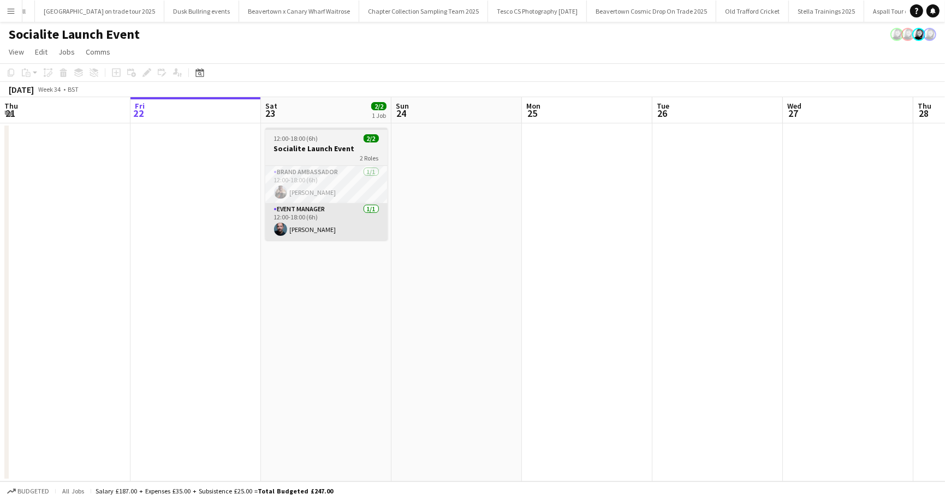
scroll to position [0, 937]
click at [308, 144] on h3 "Socialite Launch Event" at bounding box center [326, 149] width 122 height 10
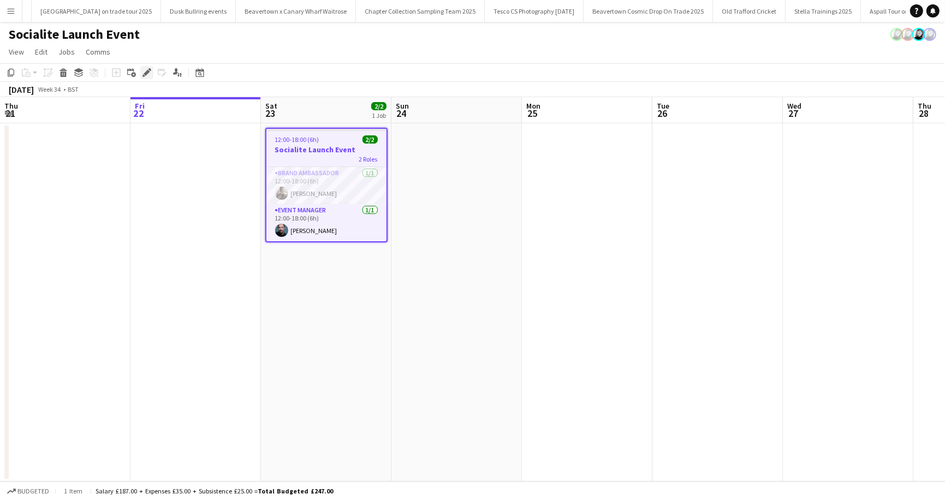
click at [148, 72] on icon at bounding box center [147, 73] width 6 height 6
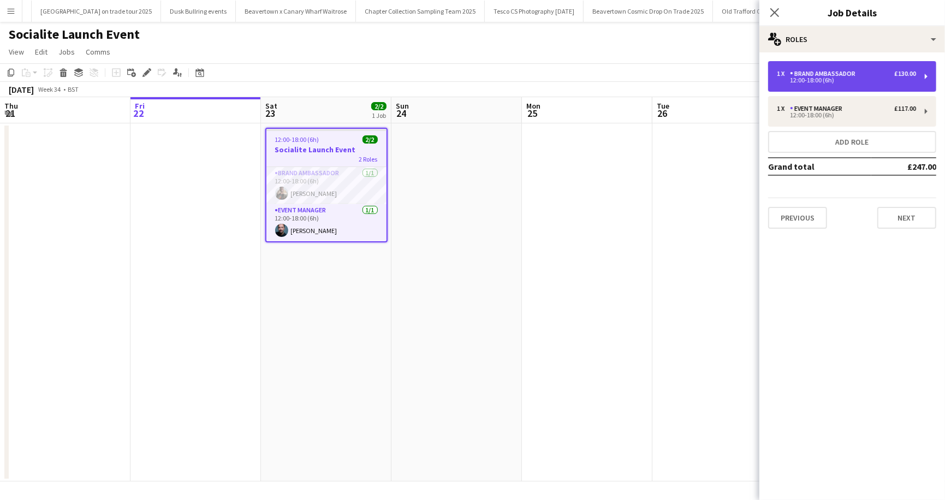
click at [826, 81] on div "12:00-18:00 (6h)" at bounding box center [846, 80] width 139 height 5
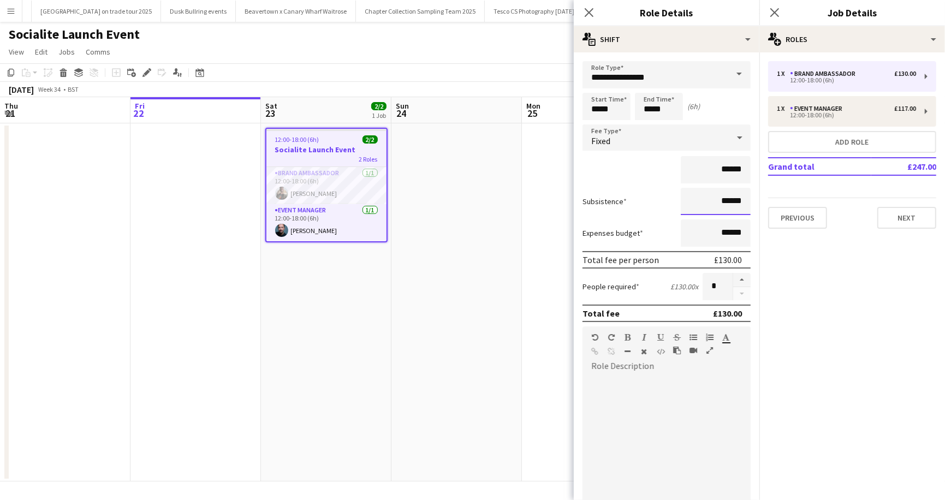
click at [726, 201] on input "******" at bounding box center [716, 201] width 70 height 27
type input "**"
type input "******"
click at [636, 212] on div "Subsistence ******" at bounding box center [666, 201] width 168 height 27
click at [497, 60] on app-page-menu "View Day view expanded Day view collapsed Month view Date picker Jump to today …" at bounding box center [472, 53] width 945 height 21
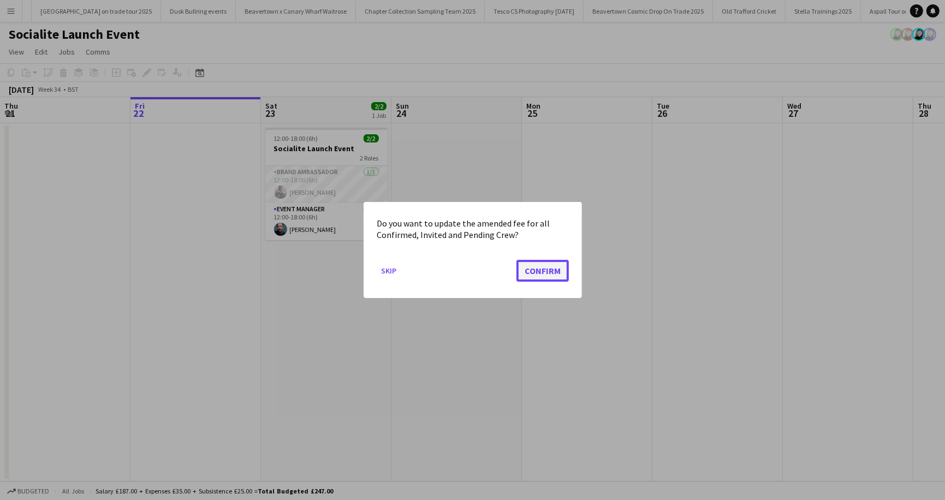
click at [547, 273] on button "Confirm" at bounding box center [542, 271] width 52 height 22
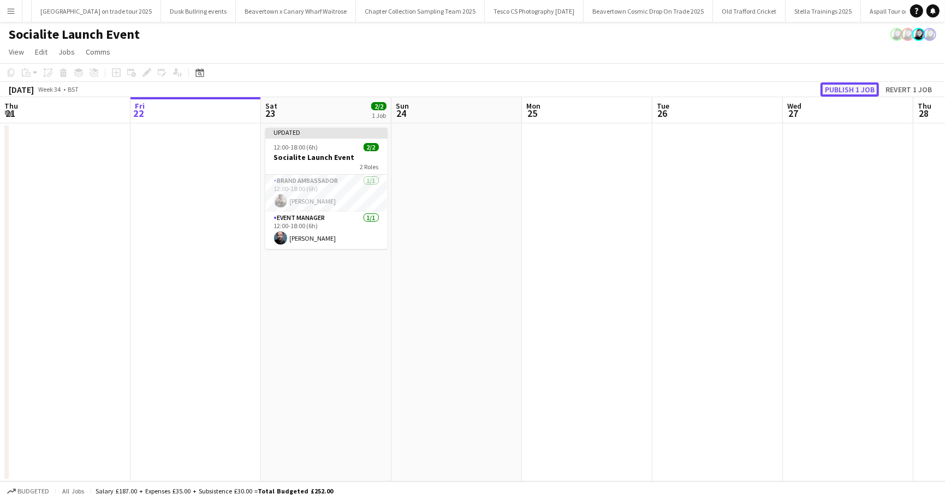
click at [856, 86] on button "Publish 1 job" at bounding box center [849, 89] width 58 height 14
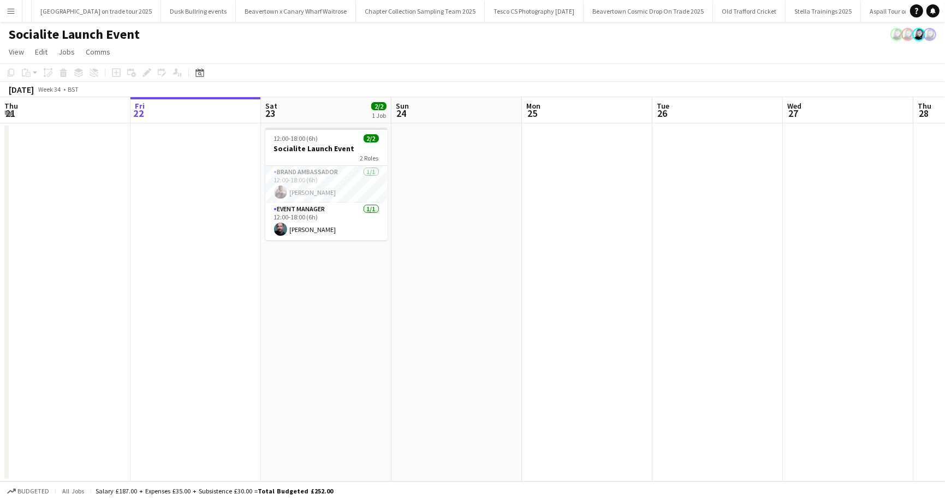
click at [468, 46] on app-page-menu "View Day view expanded Day view collapsed Month view Date picker Jump to today …" at bounding box center [472, 53] width 945 height 21
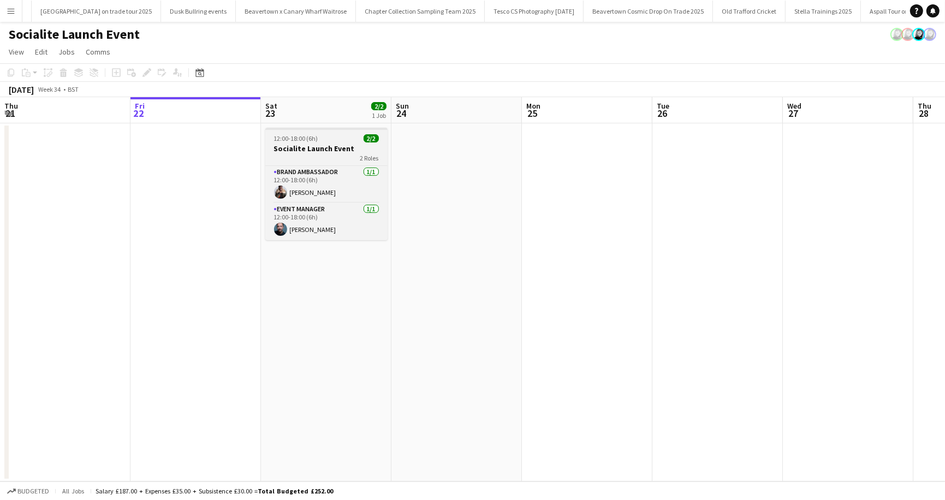
click at [316, 134] on span "12:00-18:00 (6h)" at bounding box center [296, 138] width 44 height 8
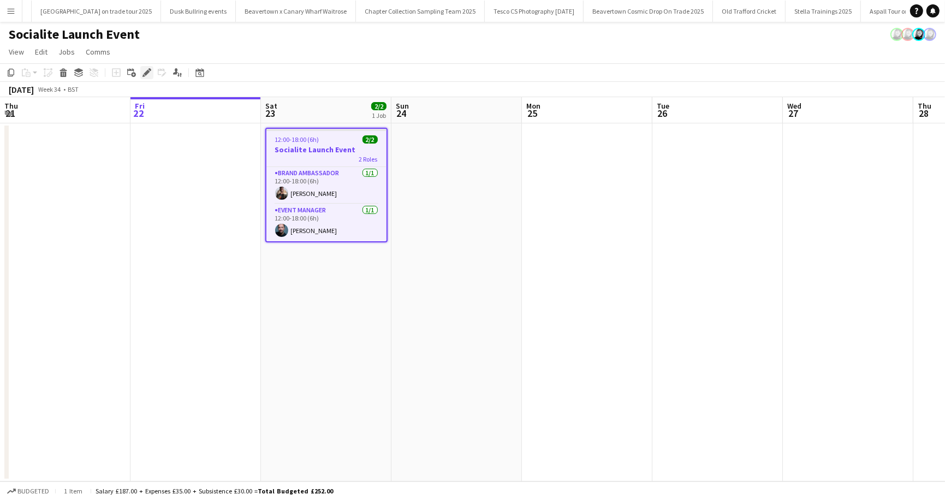
click at [148, 73] on icon at bounding box center [147, 73] width 6 height 6
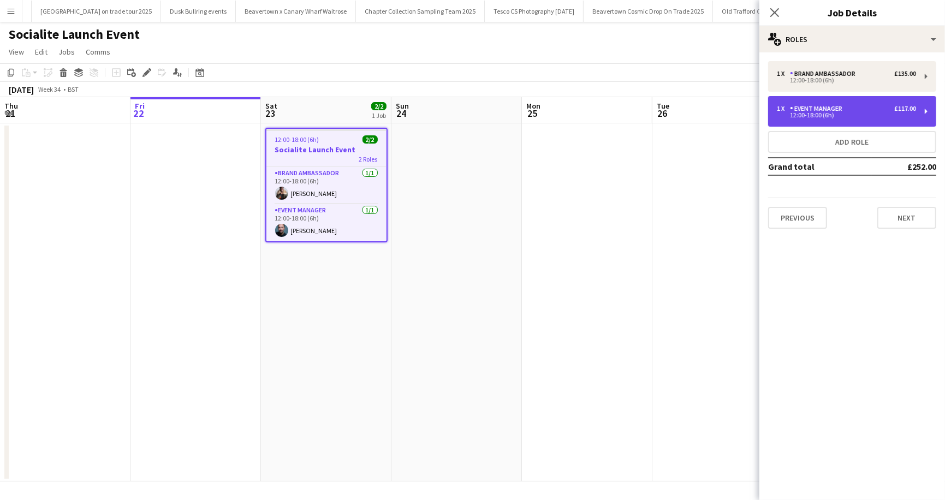
click at [872, 106] on div "1 x Event Manager £117.00" at bounding box center [846, 109] width 139 height 8
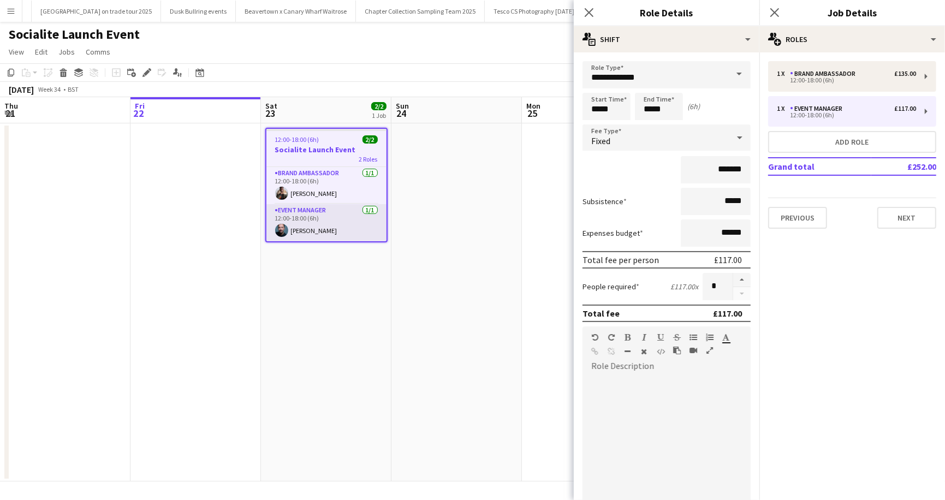
click at [315, 232] on app-card-role "Event Manager 1/1 12:00-18:00 (6h) ben keenan" at bounding box center [326, 222] width 120 height 37
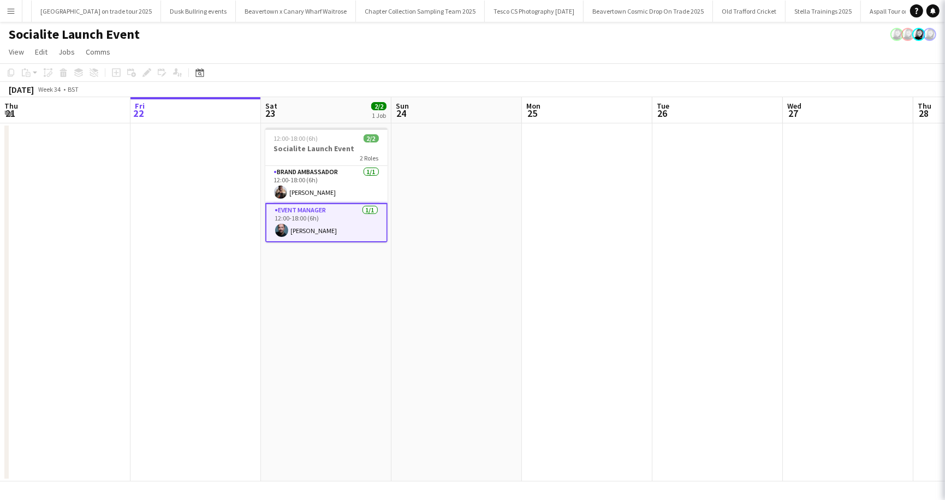
click at [315, 232] on app-card-role "Event Manager 1/1 12:00-18:00 (6h) ben keenan" at bounding box center [326, 222] width 122 height 39
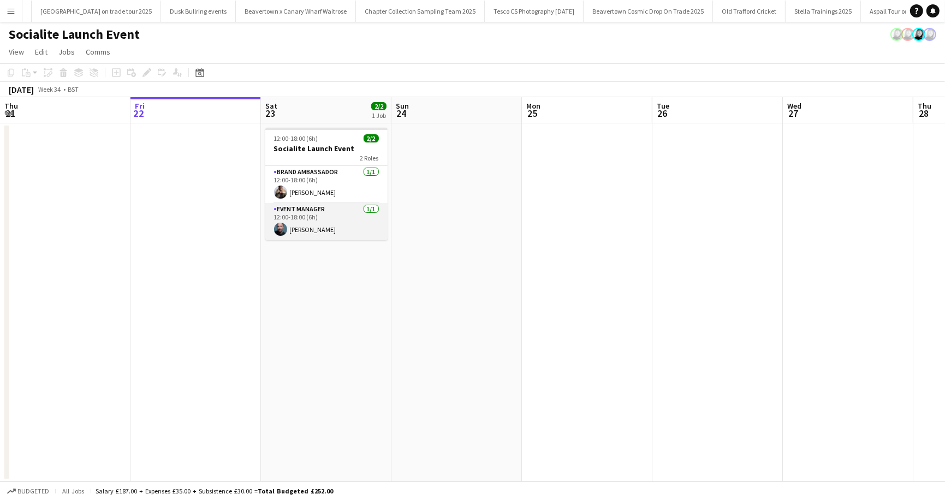
click at [315, 232] on app-card-role "Event Manager 1/1 12:00-18:00 (6h) ben keenan" at bounding box center [326, 221] width 122 height 37
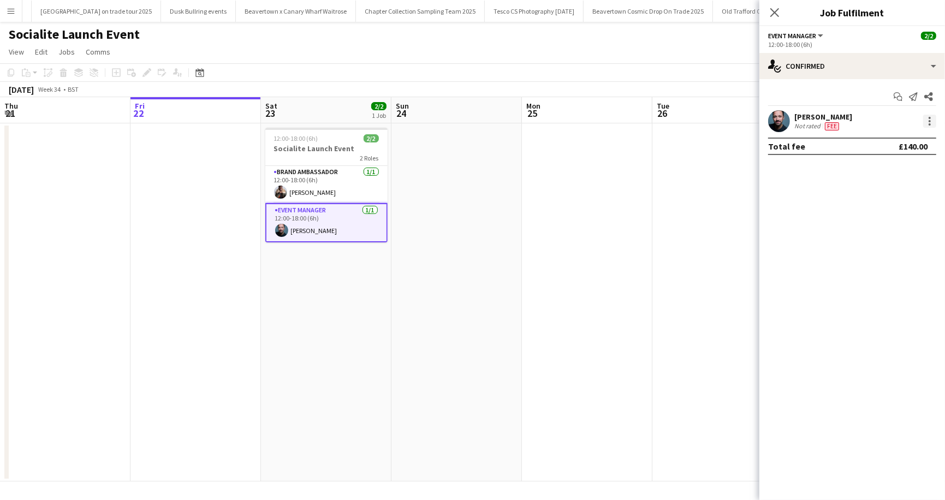
click at [929, 120] on div at bounding box center [929, 121] width 13 height 13
click at [874, 141] on span "Edit fee" at bounding box center [874, 140] width 29 height 9
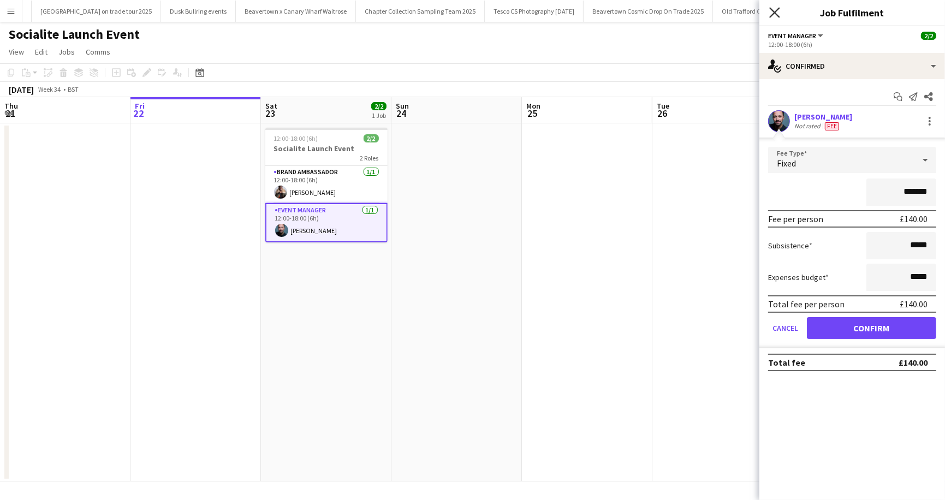
click at [776, 8] on icon "Close pop-in" at bounding box center [774, 12] width 10 height 10
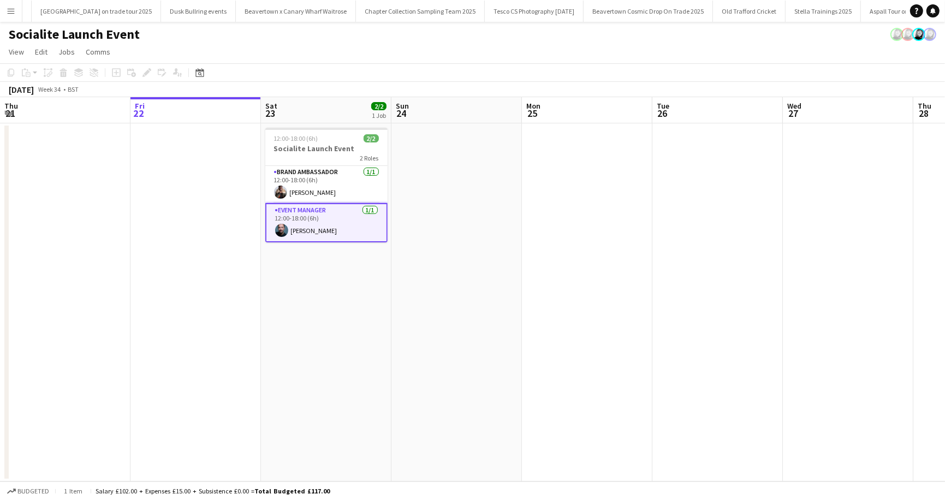
click at [432, 47] on app-page-menu "View Day view expanded Day view collapsed Month view Date picker Jump to today …" at bounding box center [472, 53] width 945 height 21
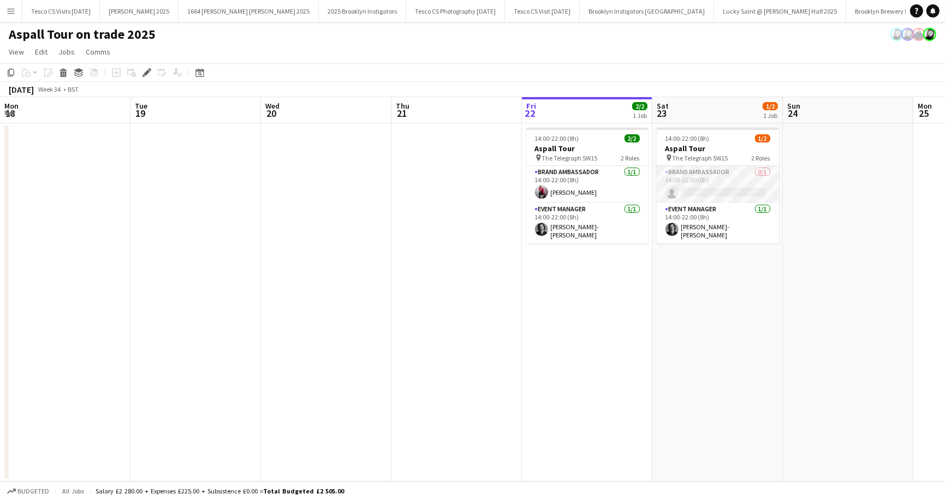
scroll to position [0, 375]
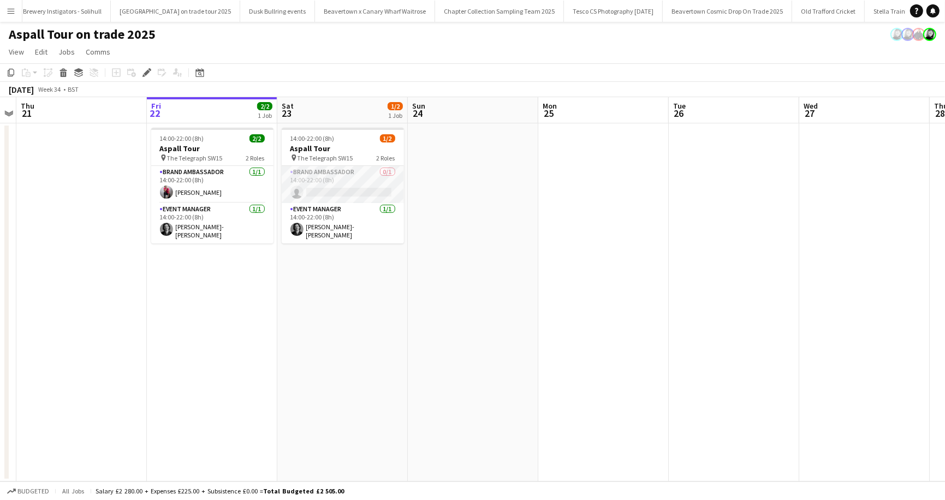
click at [388, 171] on app-card-role "Brand Ambassador 0/1 14:00-22:00 (8h) single-neutral-actions" at bounding box center [343, 184] width 122 height 37
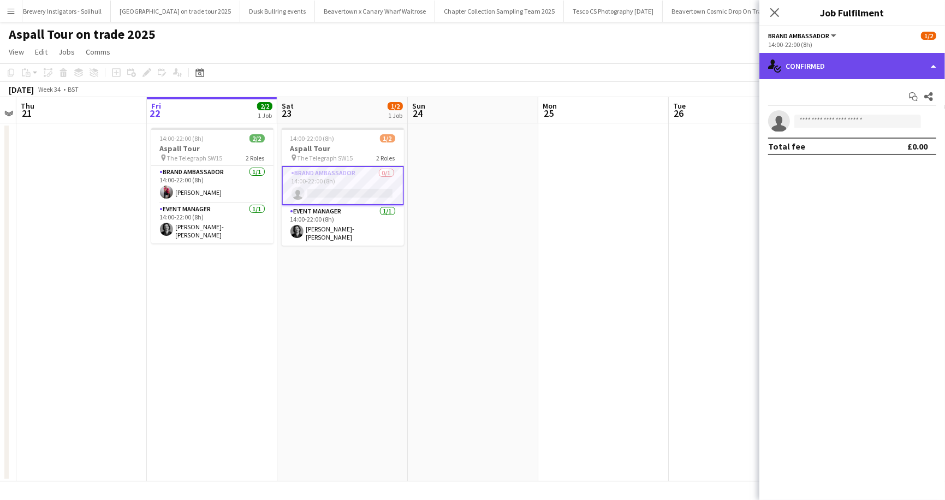
click at [935, 66] on div "single-neutral-actions-check-2 Confirmed" at bounding box center [852, 66] width 186 height 26
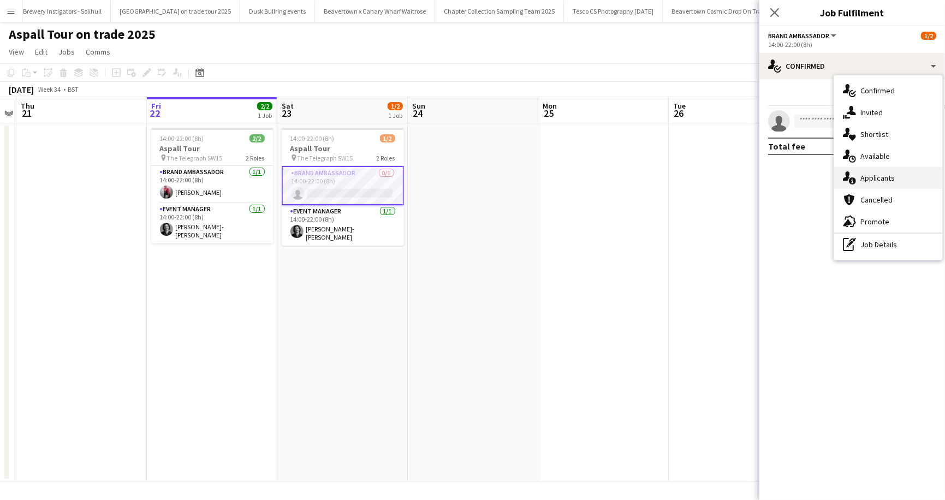
click at [886, 179] on div "single-neutral-actions-information Applicants" at bounding box center [888, 178] width 108 height 22
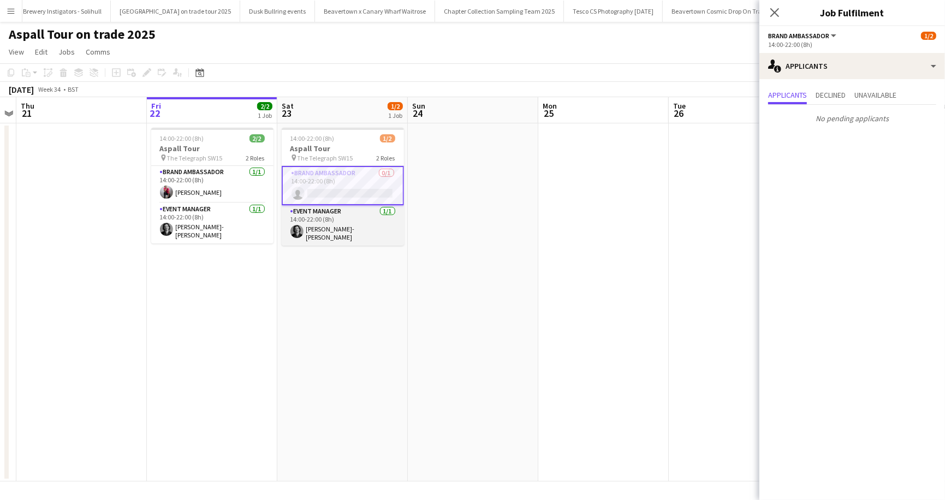
click at [387, 213] on app-card-role "Event Manager [DATE] 14:00-22:00 (8h) [PERSON_NAME]-[PERSON_NAME]" at bounding box center [343, 225] width 122 height 40
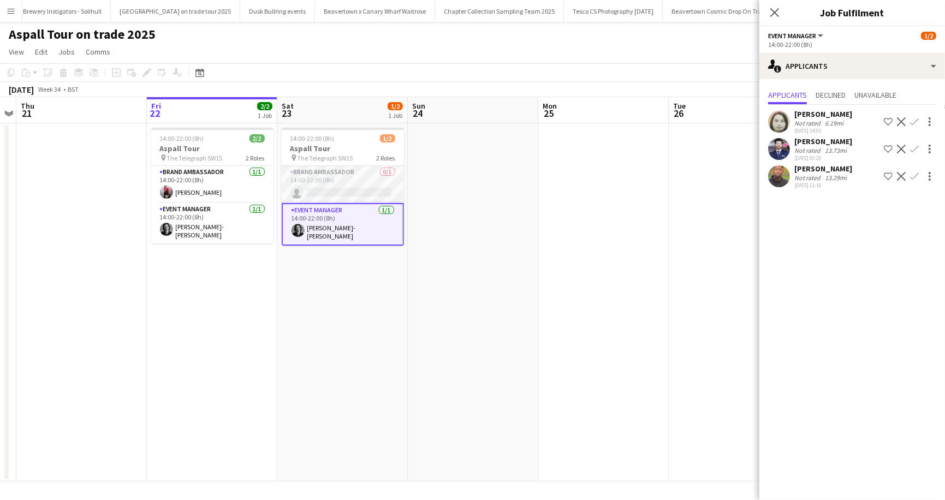
click at [338, 188] on app-card-role "Brand Ambassador 0/1 14:00-22:00 (8h) single-neutral-actions" at bounding box center [343, 184] width 122 height 37
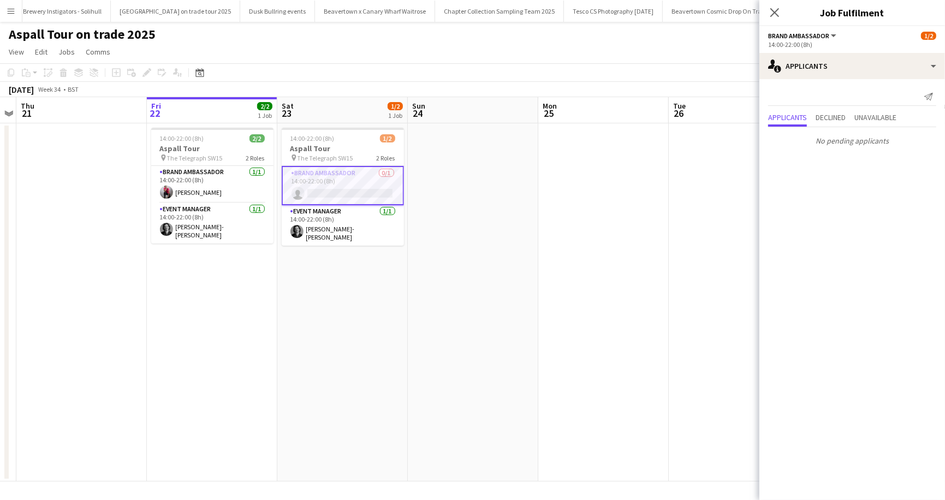
click at [338, 188] on app-card-role "Brand Ambassador 0/1 14:00-22:00 (8h) single-neutral-actions" at bounding box center [343, 185] width 122 height 39
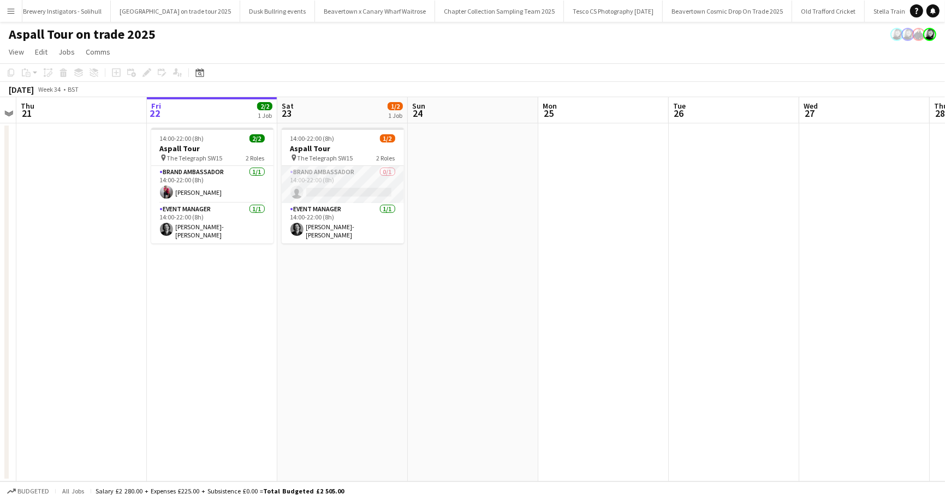
click at [338, 188] on app-card-role "Brand Ambassador 0/1 14:00-22:00 (8h) single-neutral-actions" at bounding box center [343, 184] width 122 height 37
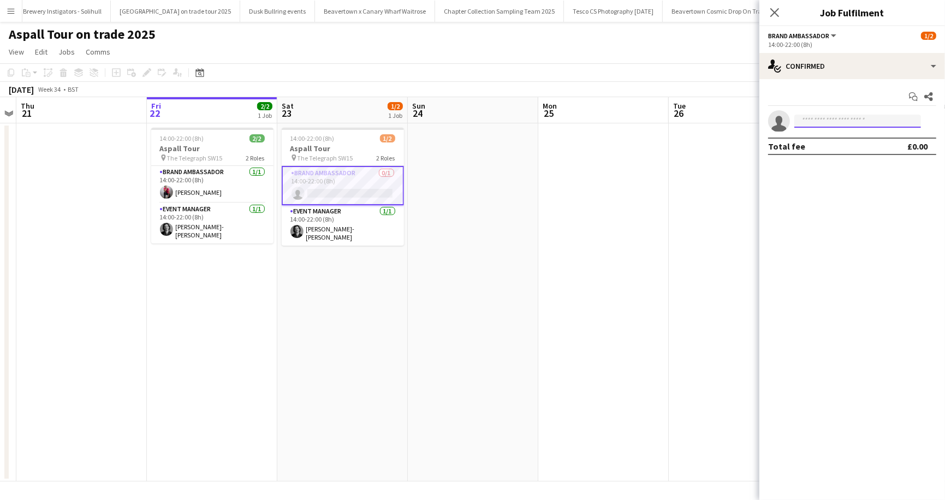
click at [827, 121] on input at bounding box center [857, 121] width 127 height 13
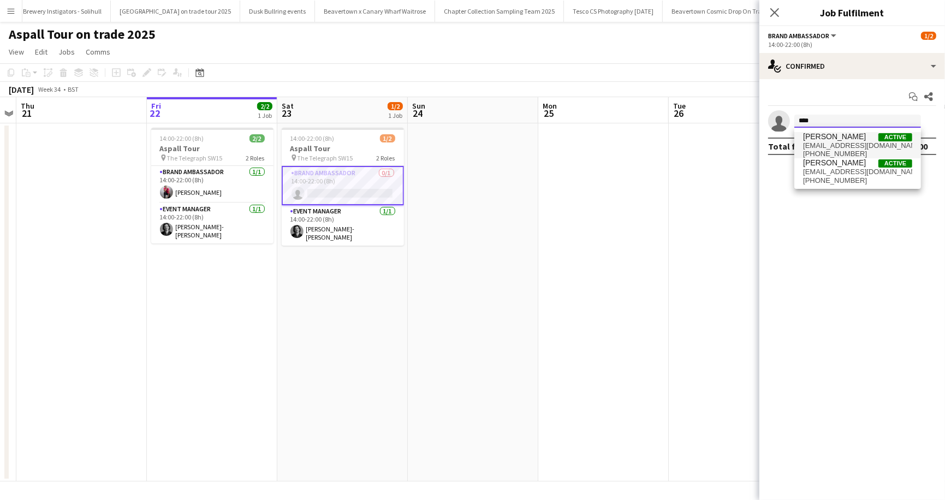
type input "****"
click at [830, 137] on span "Leng Chan" at bounding box center [834, 136] width 63 height 9
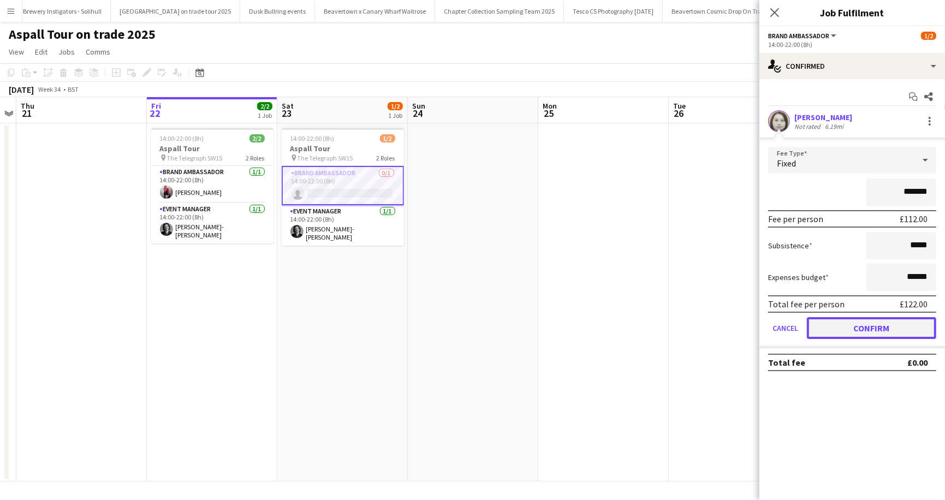
click at [878, 329] on button "Confirm" at bounding box center [871, 328] width 129 height 22
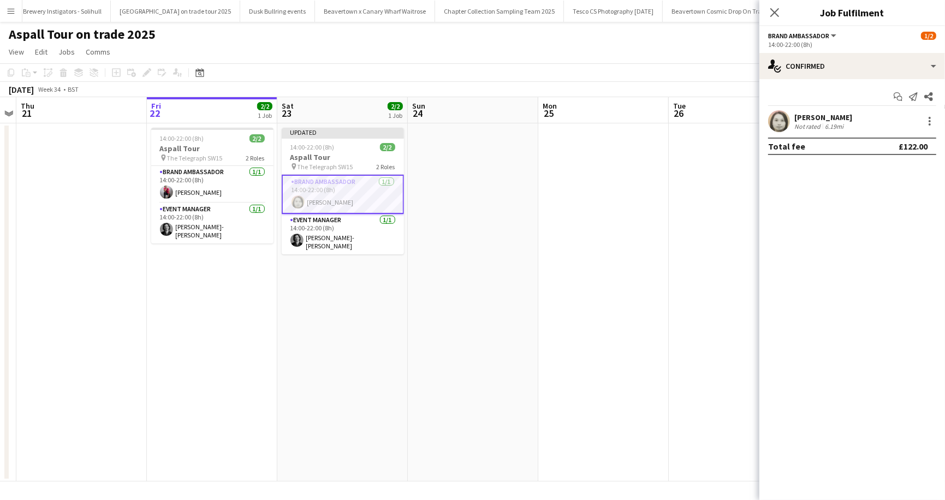
click at [568, 49] on app-page-menu "View Day view expanded Day view collapsed Month view Date picker Jump to [DATE]…" at bounding box center [472, 53] width 945 height 21
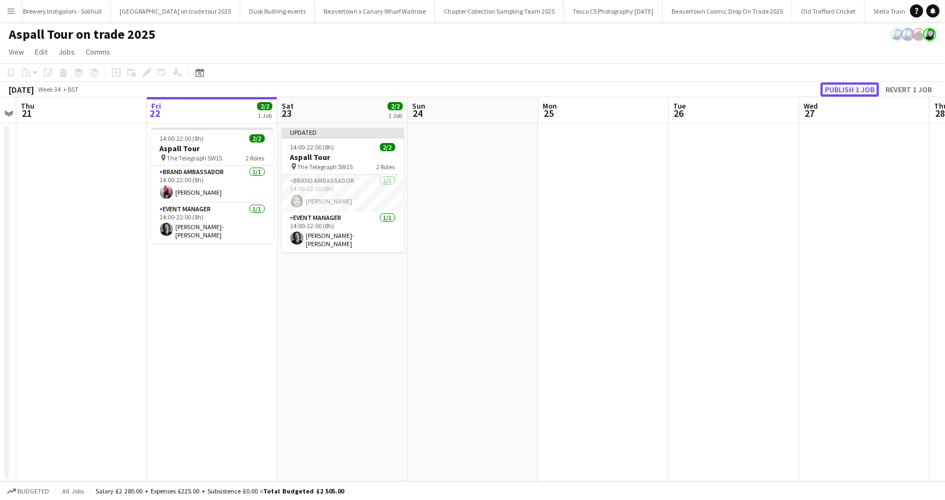
click at [855, 88] on button "Publish 1 job" at bounding box center [849, 89] width 58 height 14
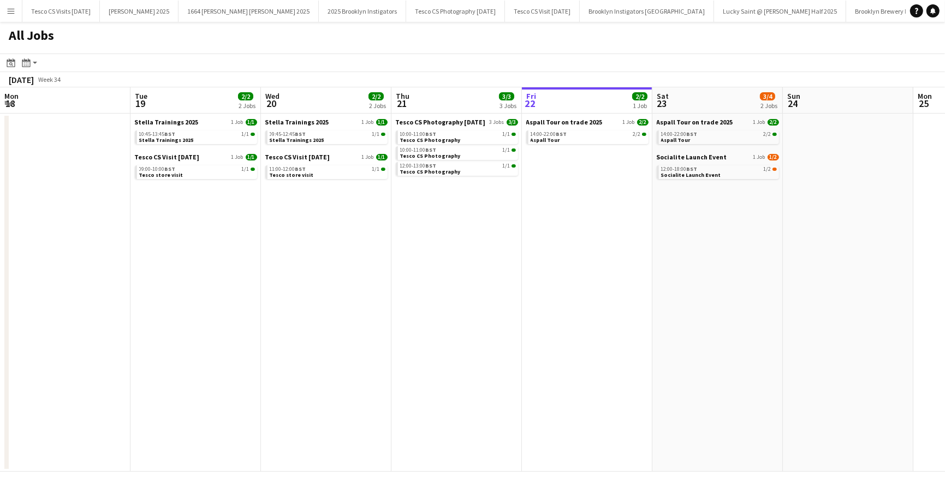
scroll to position [0, 261]
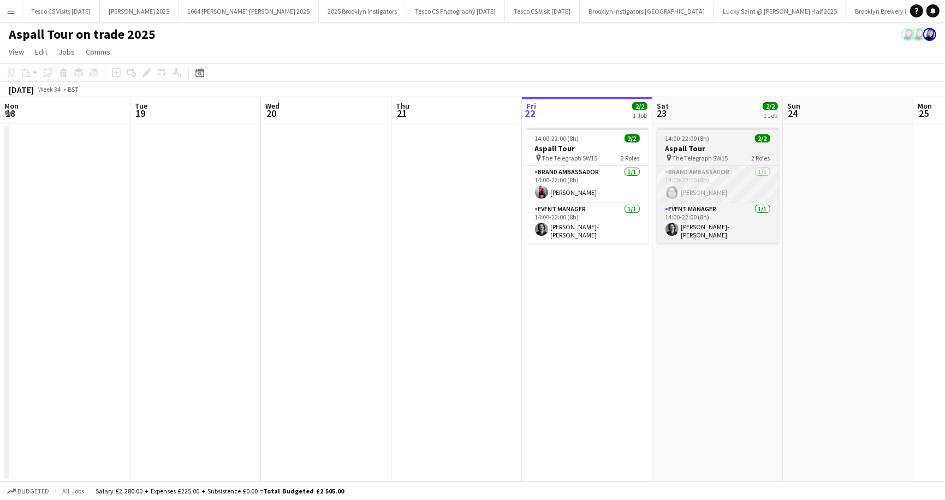
scroll to position [0, 375]
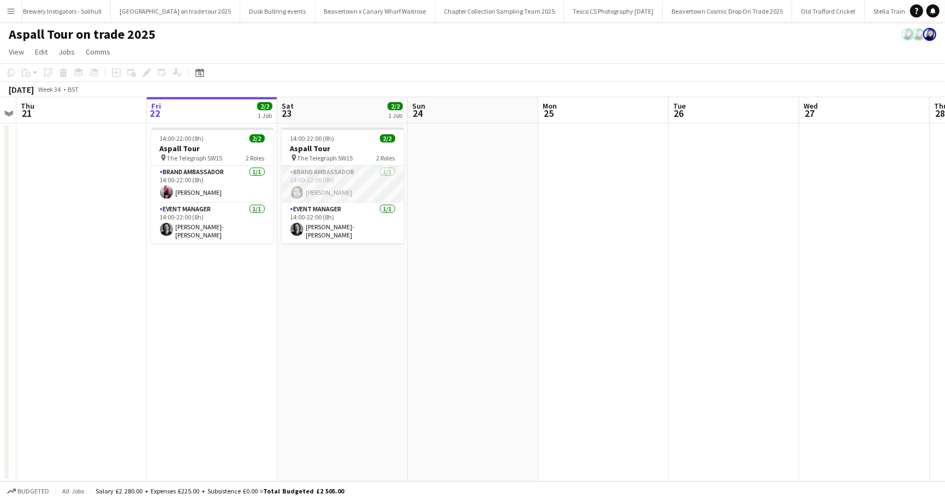
click at [336, 193] on app-card-role "Brand Ambassador [DATE] 14:00-22:00 (8h) [PERSON_NAME]" at bounding box center [343, 184] width 122 height 37
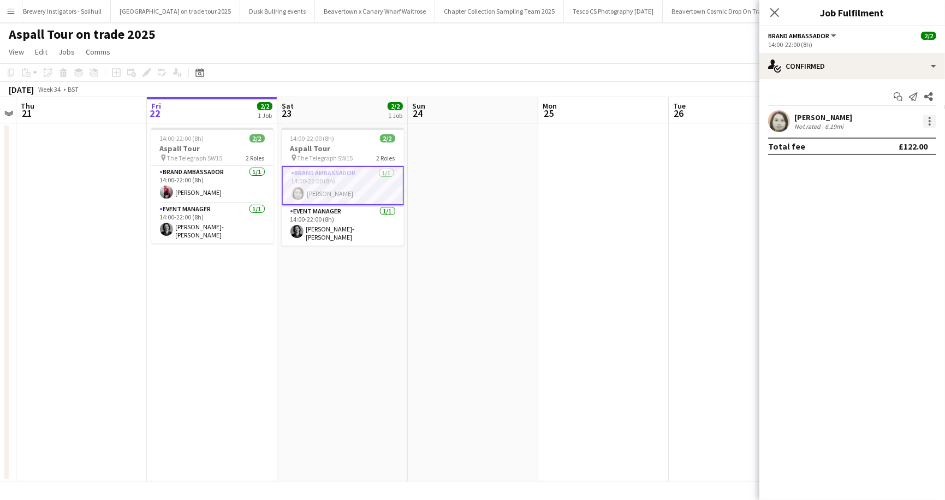
click at [933, 116] on div at bounding box center [929, 121] width 13 height 13
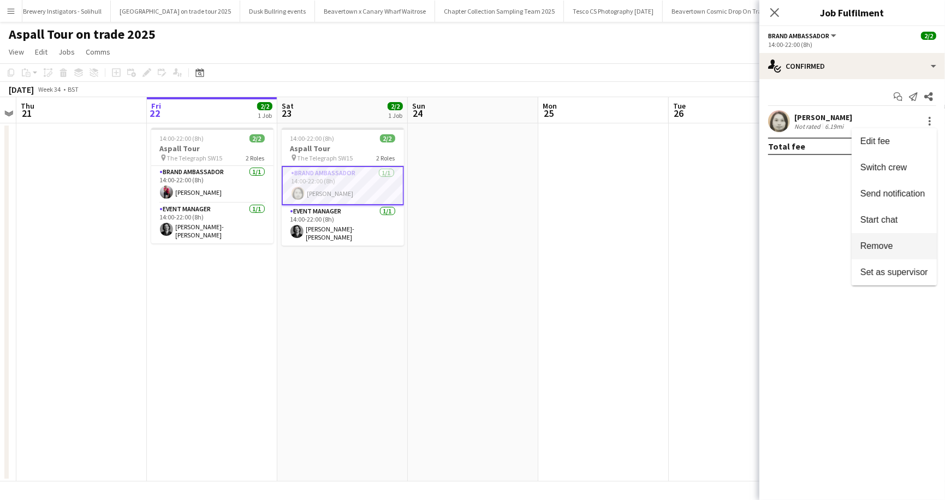
click at [883, 244] on span "Remove" at bounding box center [876, 245] width 33 height 9
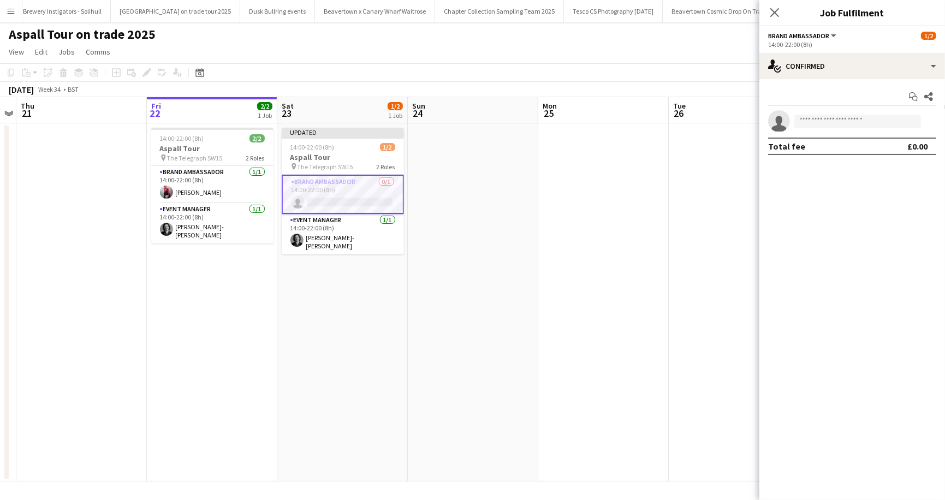
click at [617, 44] on app-page-menu "View Day view expanded Day view collapsed Month view Date picker Jump to today …" at bounding box center [472, 53] width 945 height 21
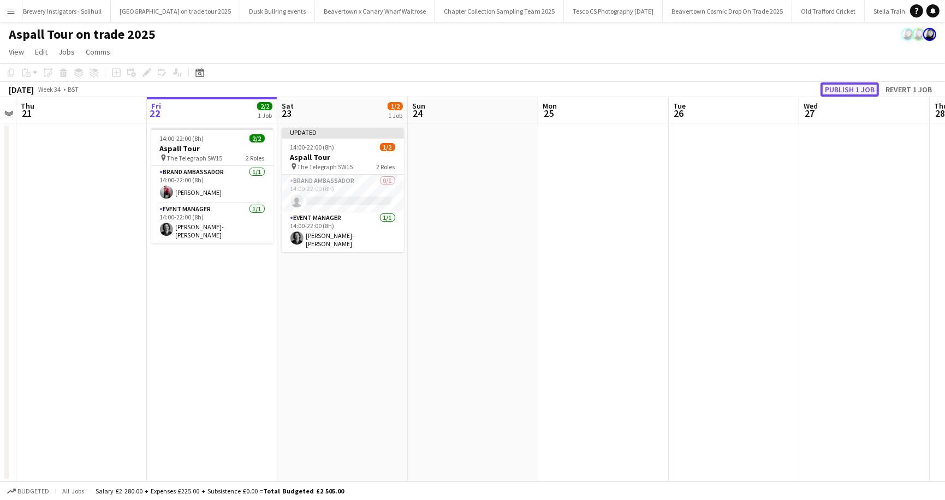
click at [845, 93] on button "Publish 1 job" at bounding box center [849, 89] width 58 height 14
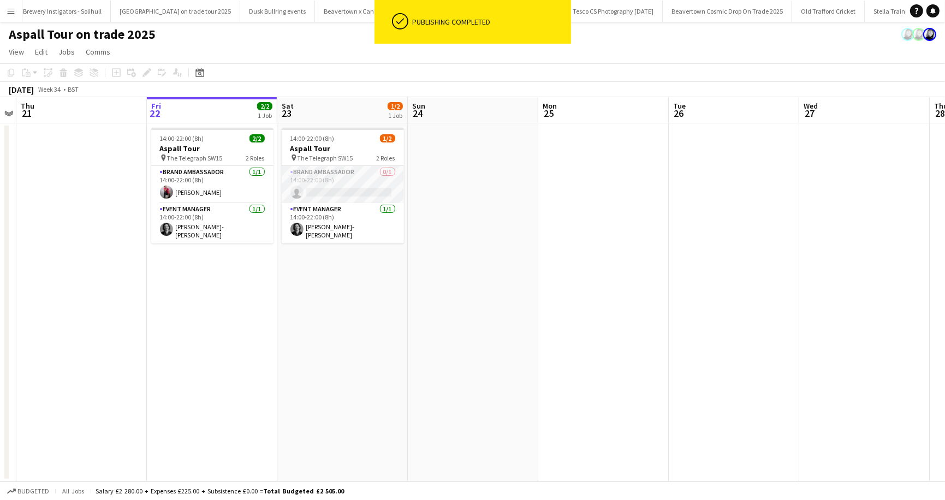
click at [387, 171] on app-card-role "Brand Ambassador 0/1 14:00-22:00 (8h) single-neutral-actions" at bounding box center [343, 184] width 122 height 37
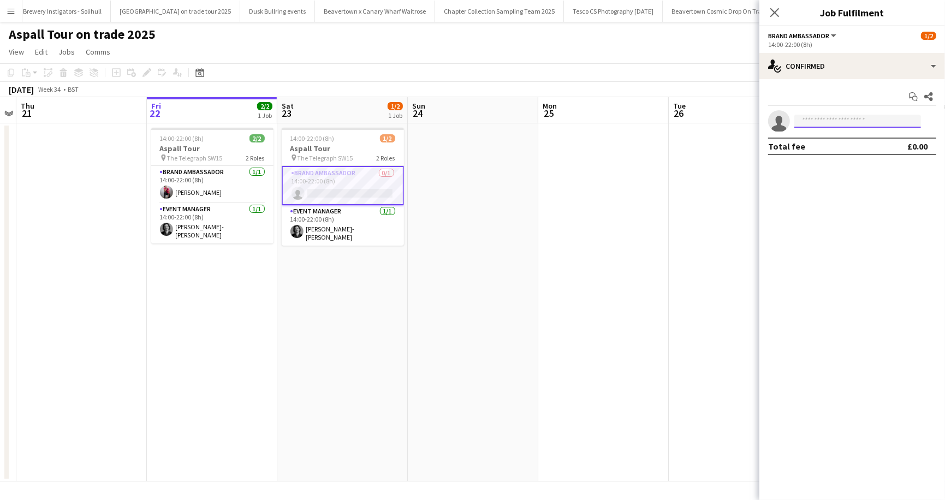
click at [830, 123] on input at bounding box center [857, 121] width 127 height 13
type input "*"
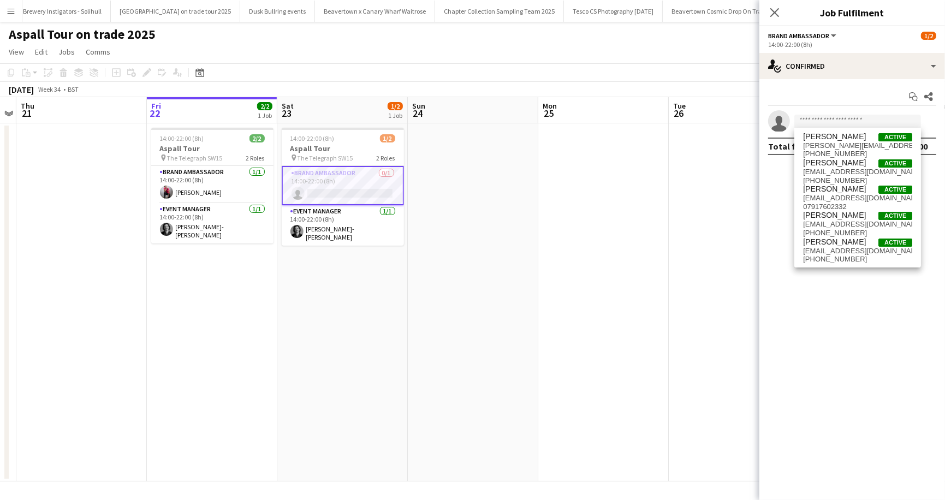
click at [597, 41] on div "Aspall Tour on trade 2025" at bounding box center [472, 32] width 945 height 21
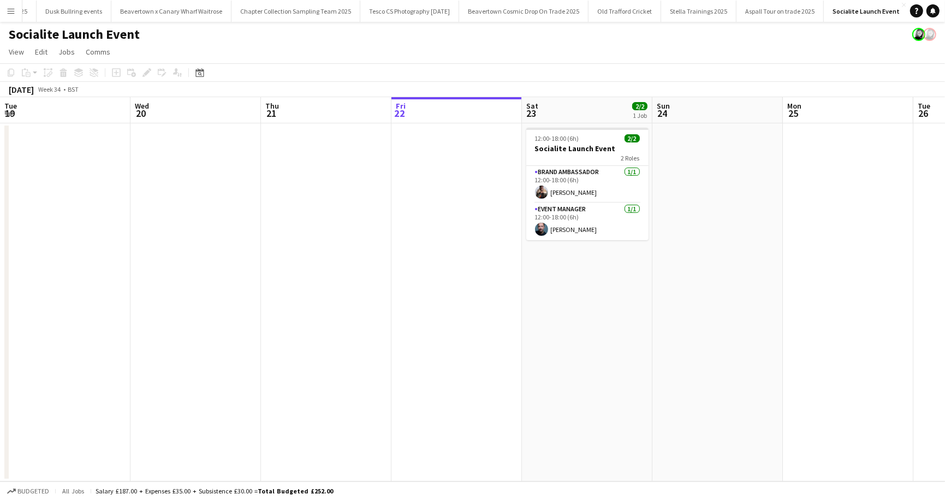
scroll to position [0, 261]
